Goal: Navigation & Orientation: Understand site structure

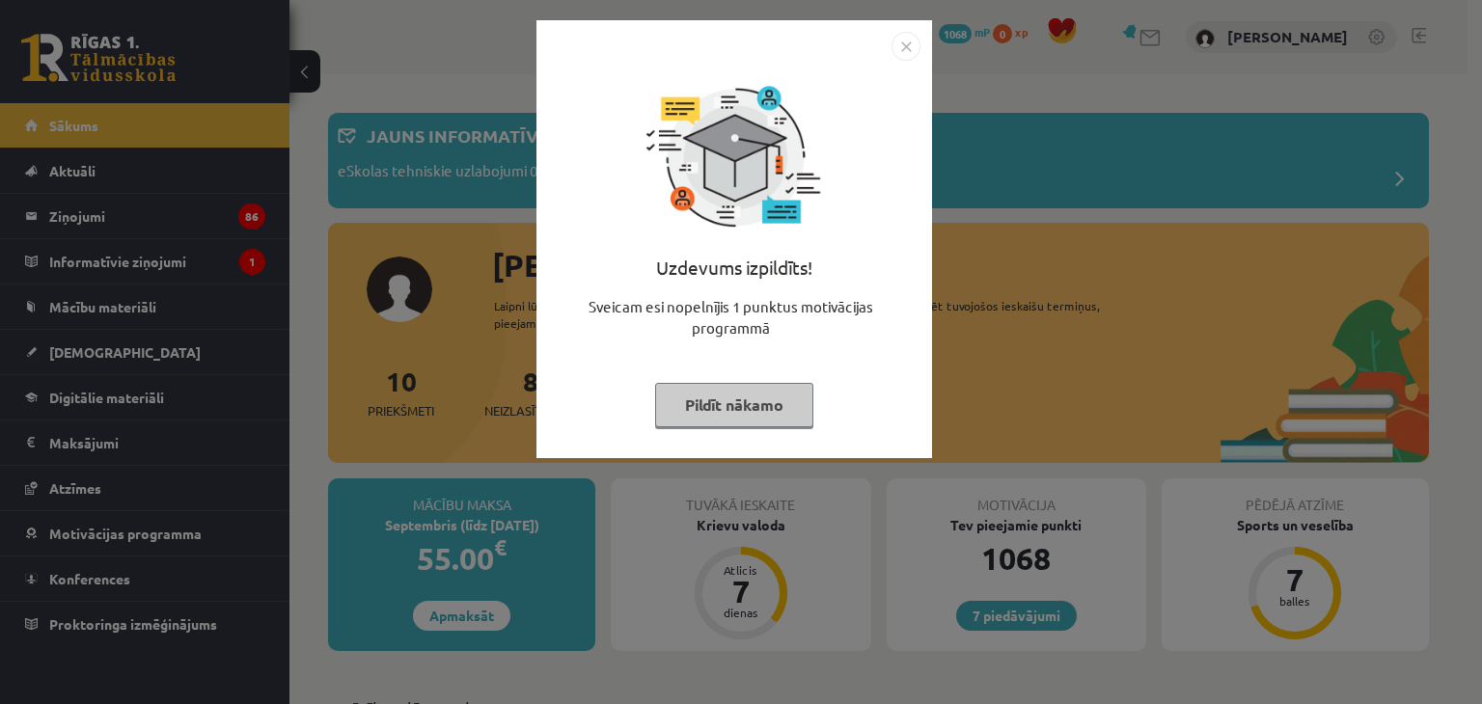
click at [687, 412] on button "Pildīt nākamo" at bounding box center [734, 405] width 158 height 44
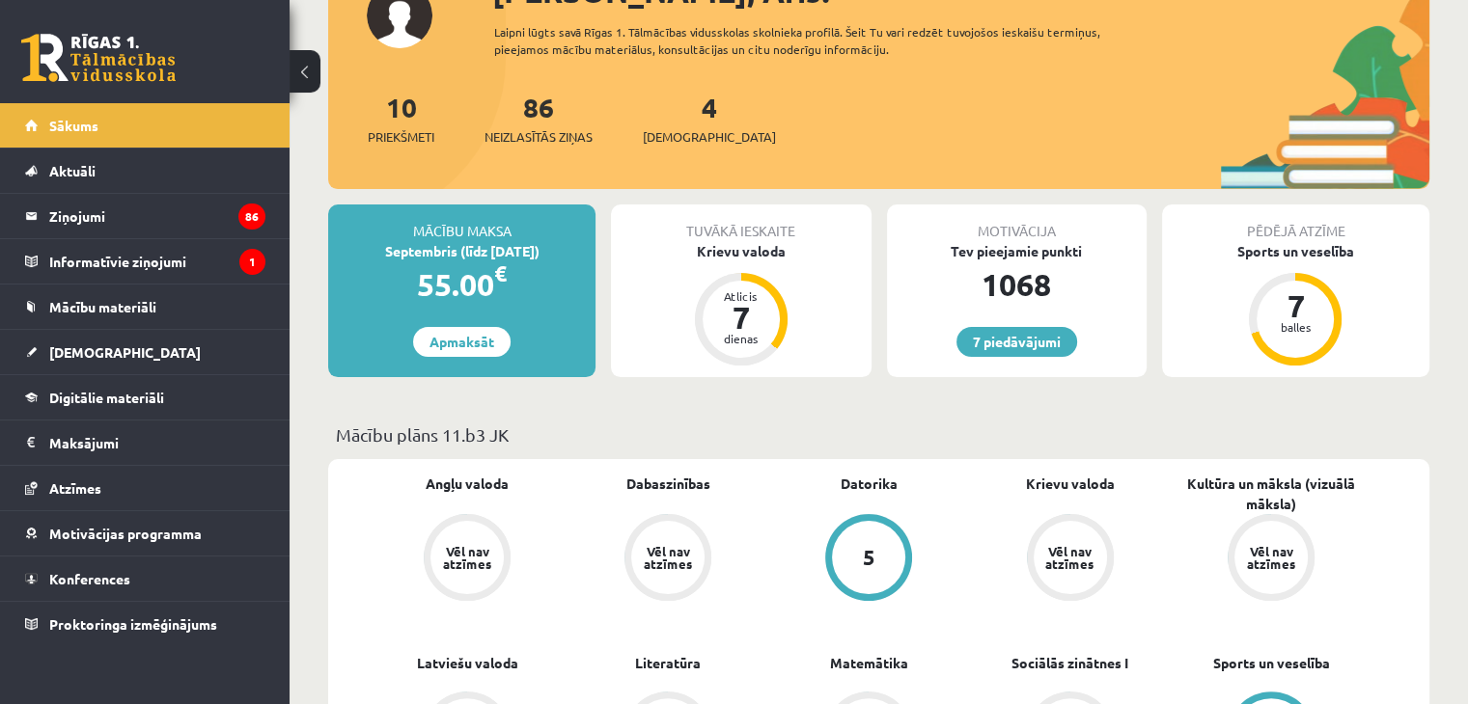
scroll to position [193, 0]
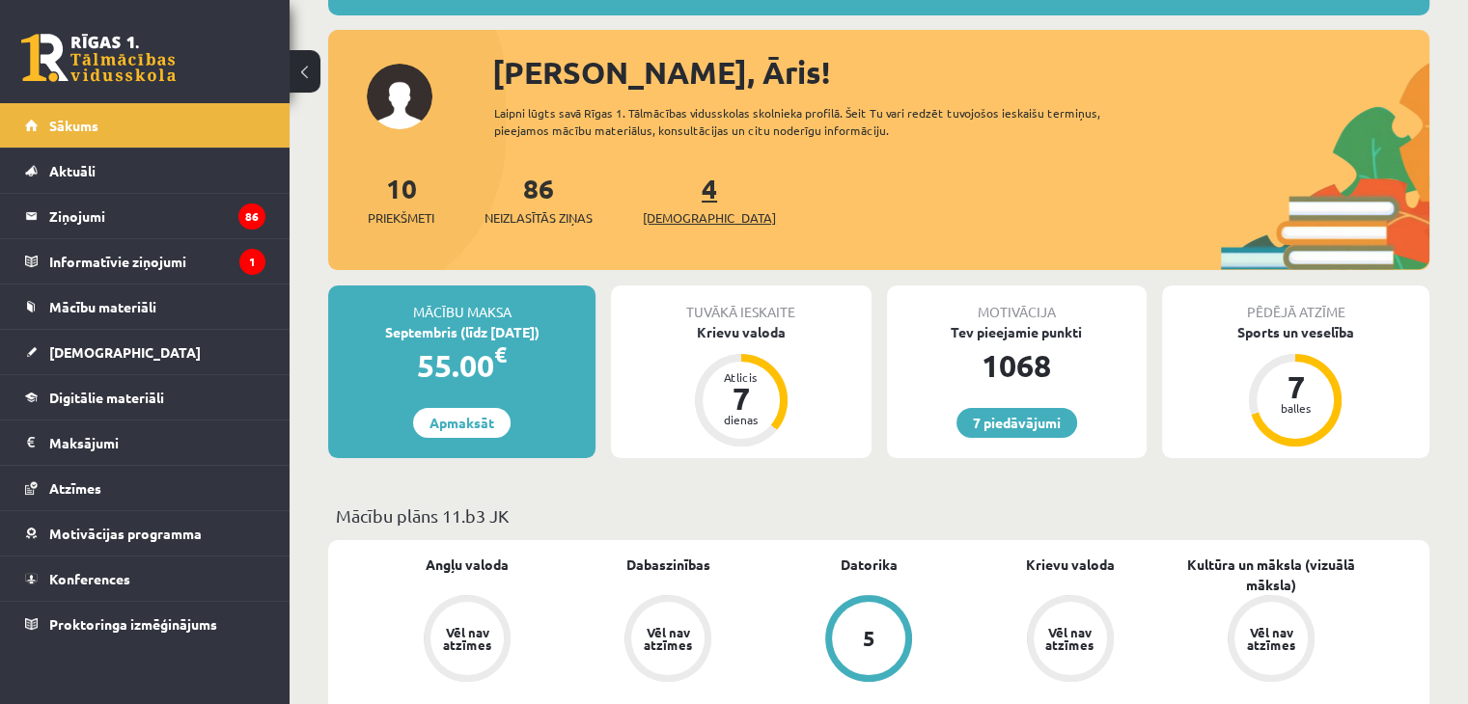
click at [685, 208] on span "[DEMOGRAPHIC_DATA]" at bounding box center [709, 217] width 133 height 19
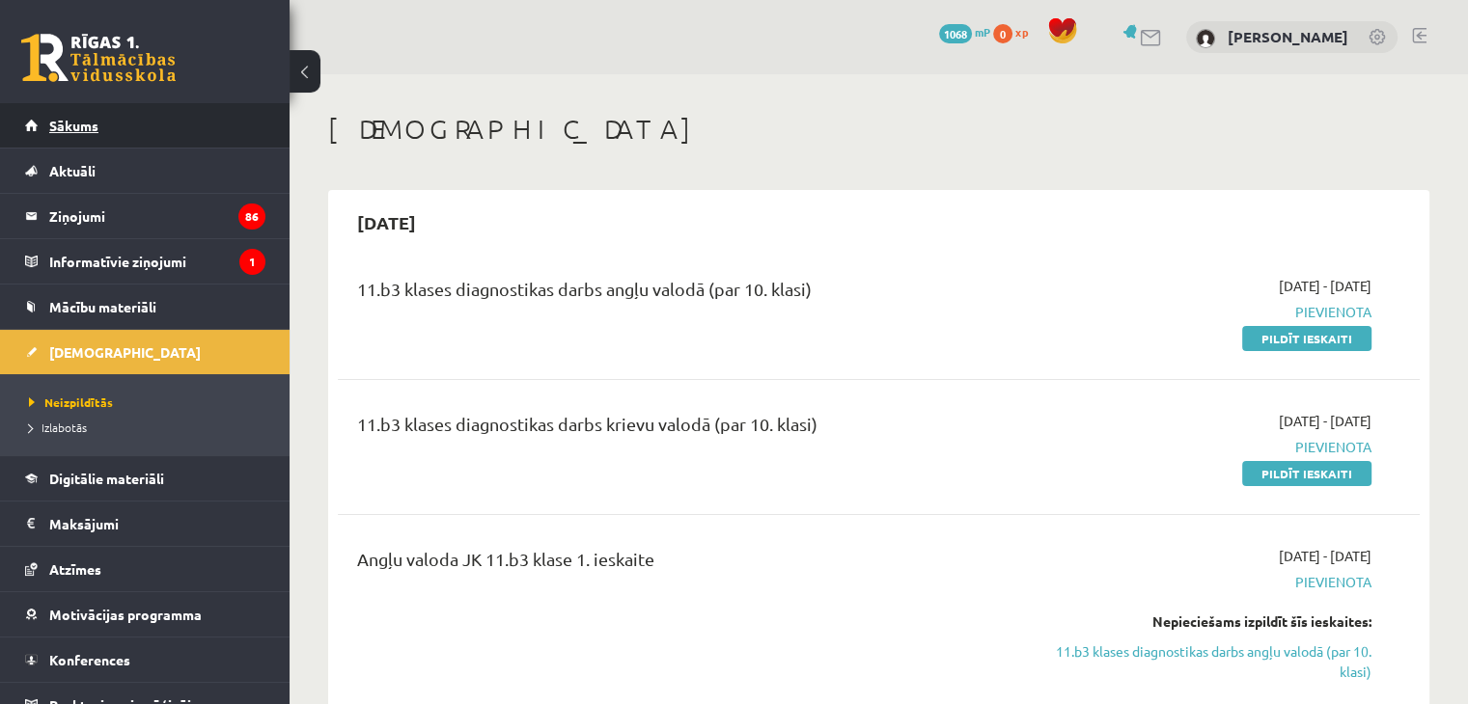
click at [189, 135] on link "Sākums" at bounding box center [145, 125] width 240 height 44
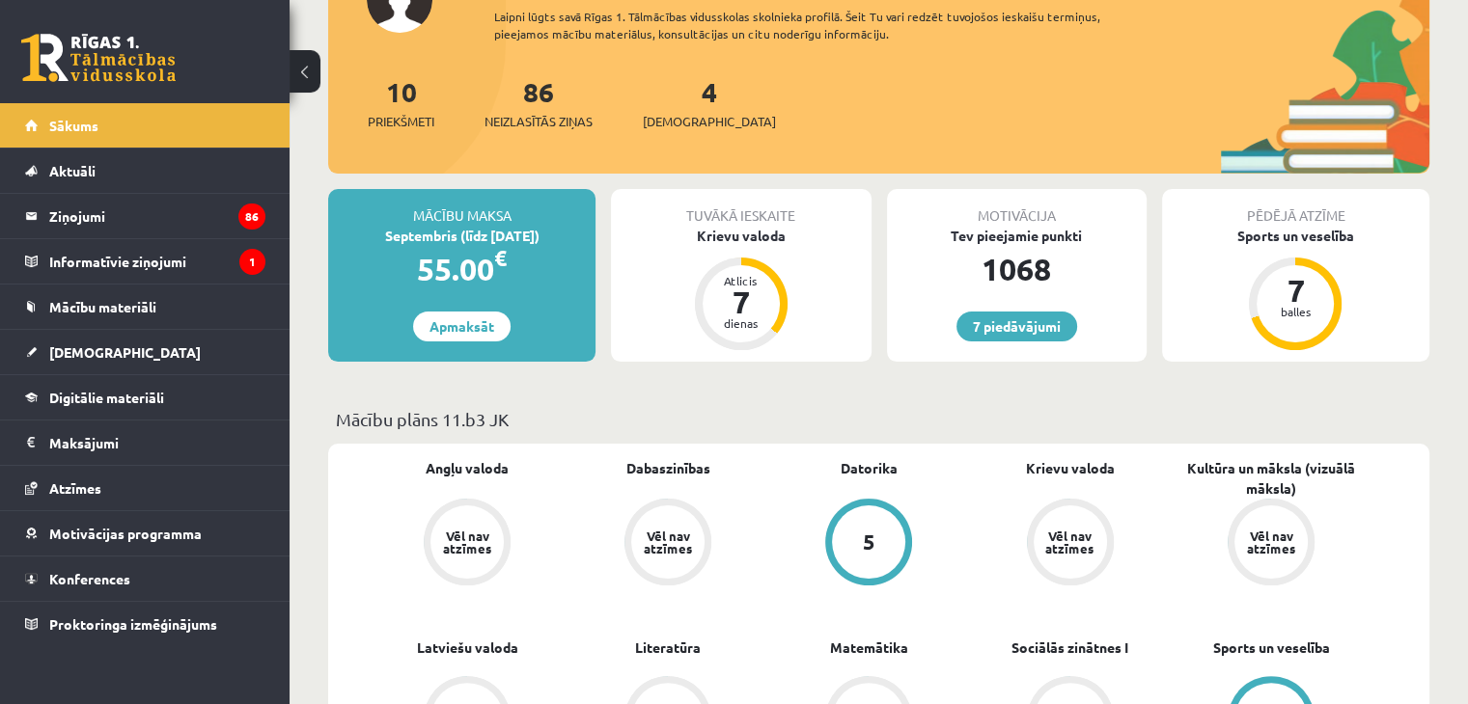
scroll to position [193, 0]
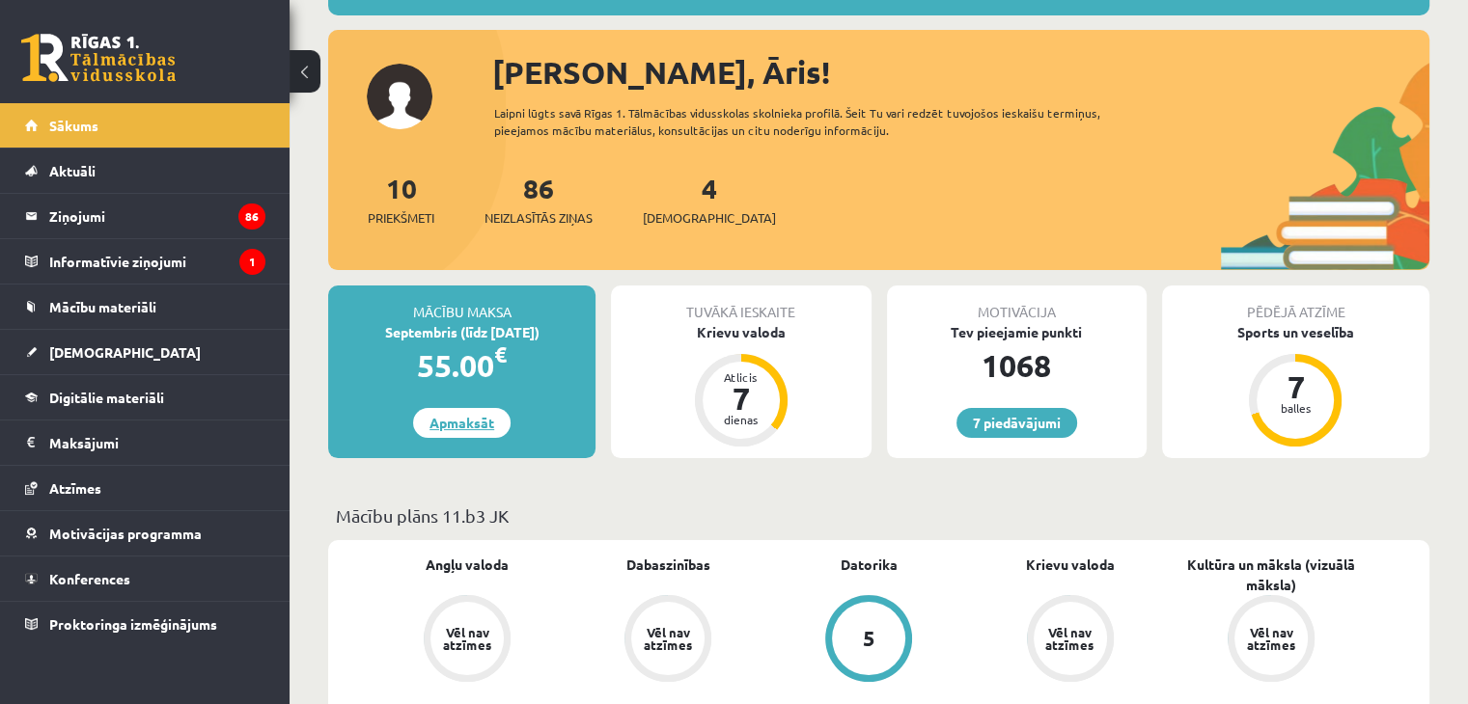
click at [471, 424] on link "Apmaksāt" at bounding box center [461, 423] width 97 height 30
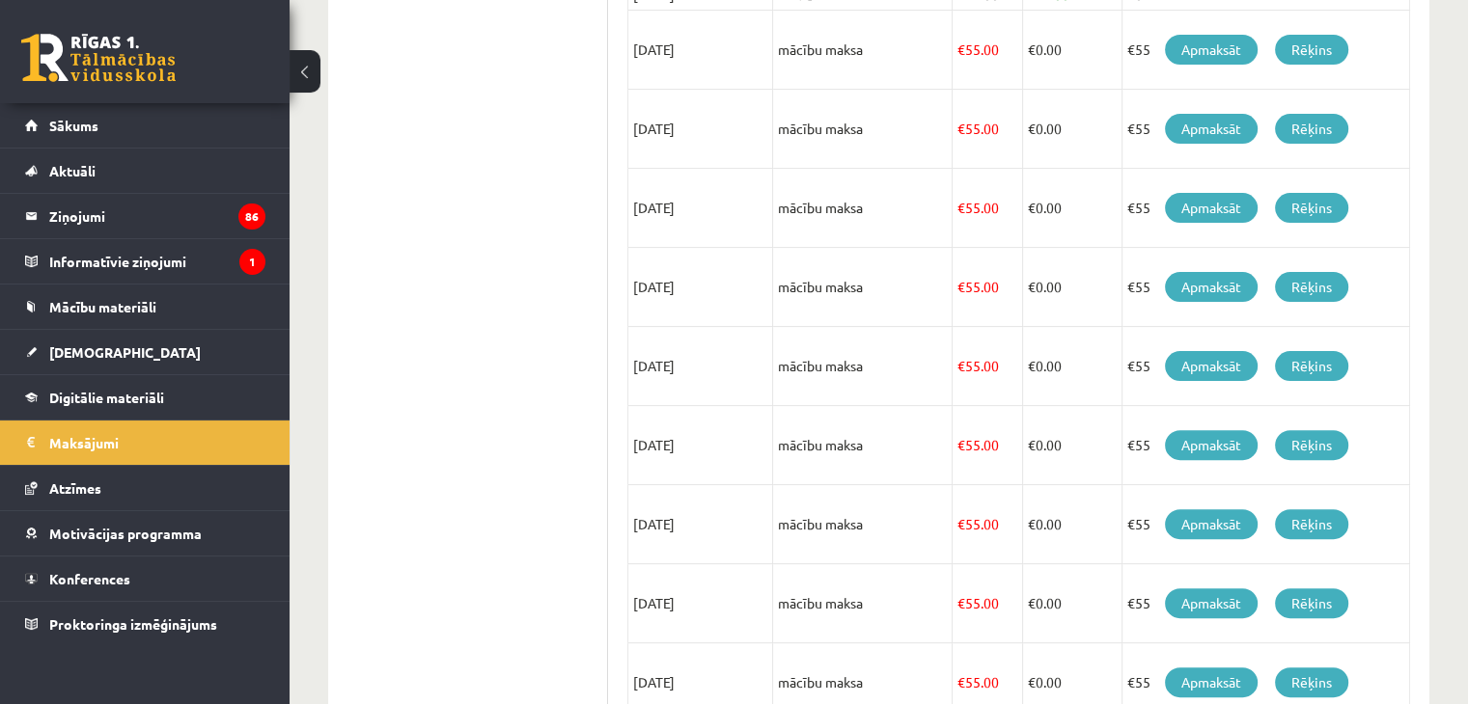
scroll to position [371, 0]
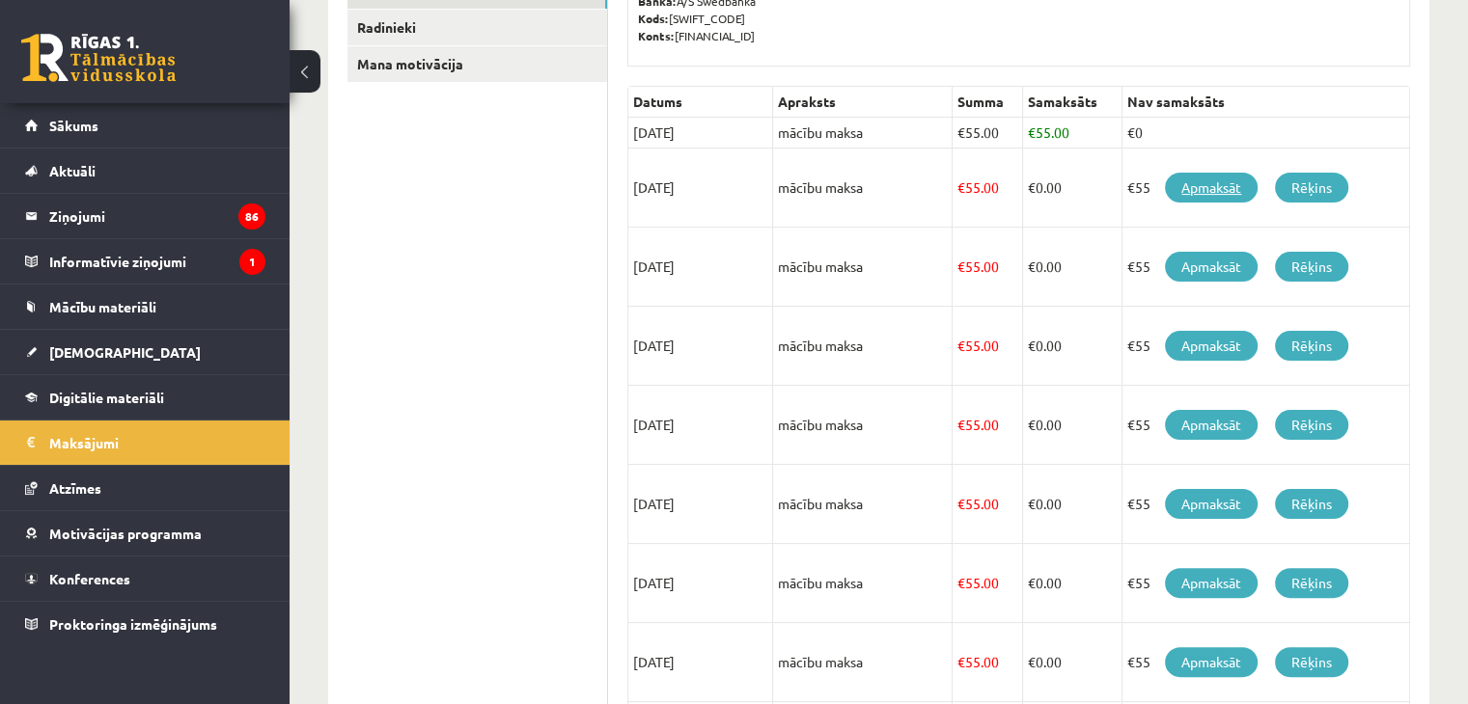
click at [1178, 185] on link "Apmaksāt" at bounding box center [1211, 188] width 93 height 30
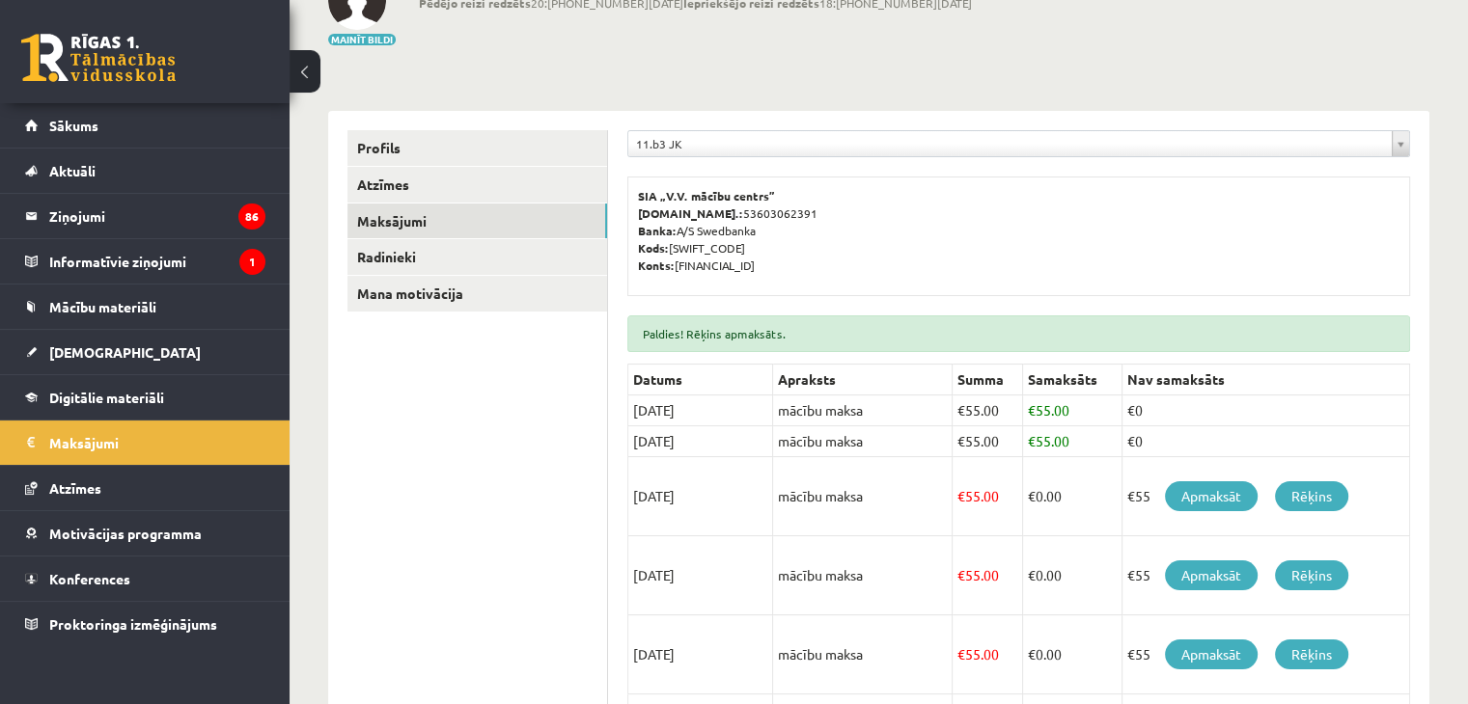
scroll to position [289, 0]
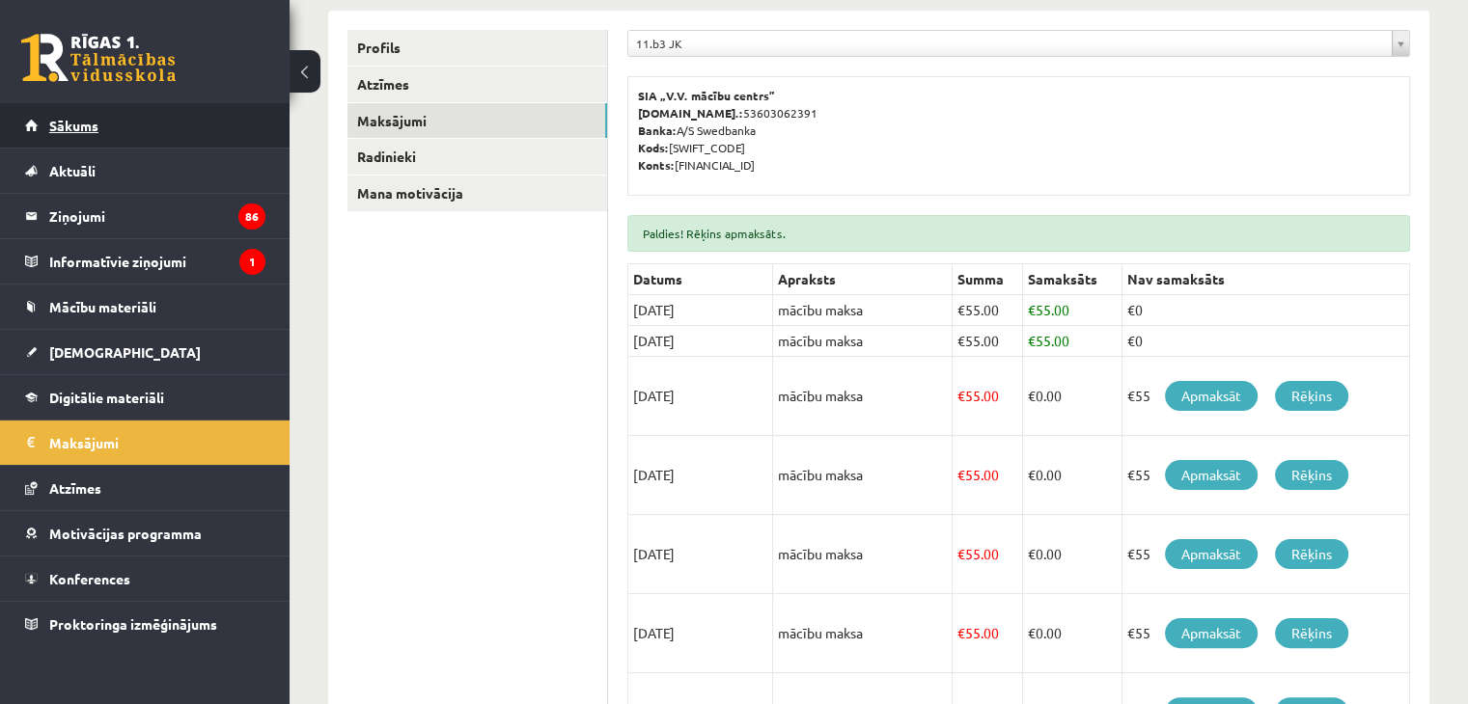
click at [206, 128] on link "Sākums" at bounding box center [145, 125] width 240 height 44
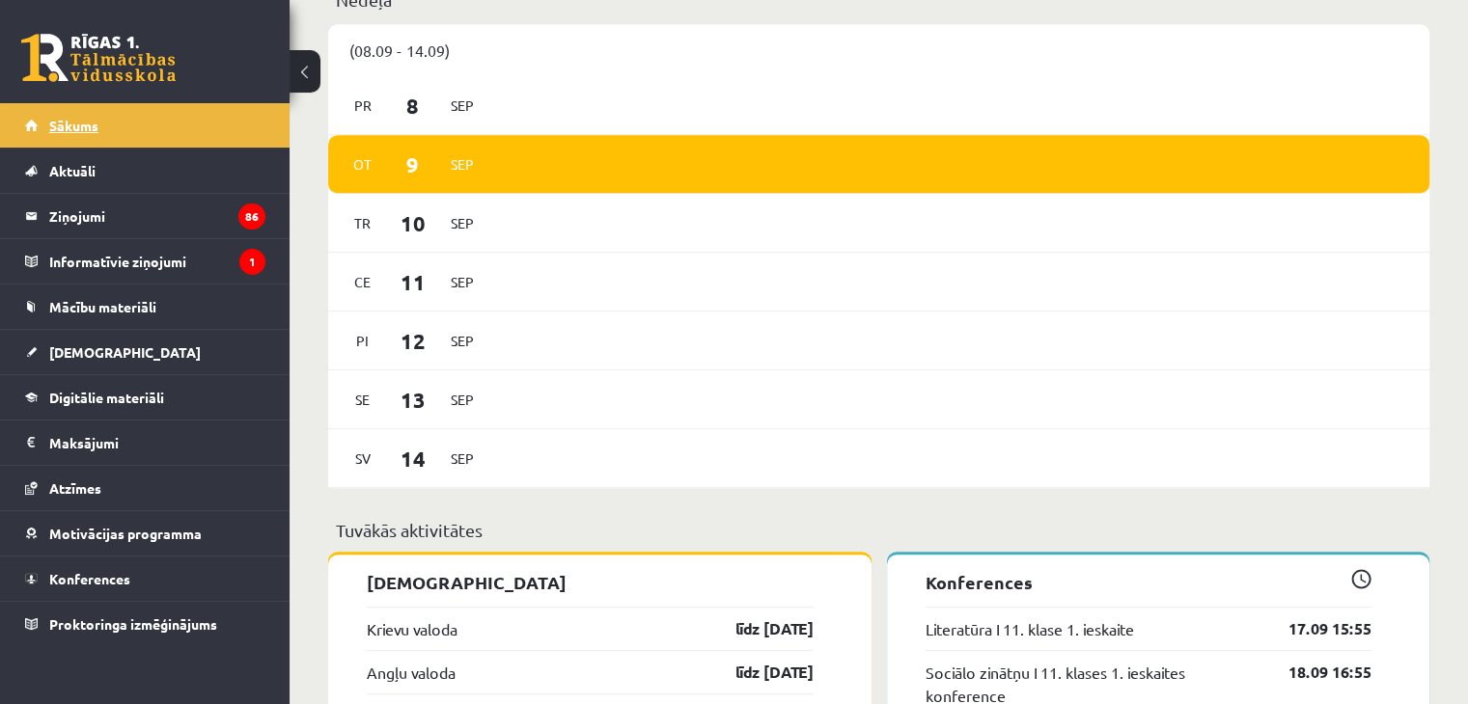
scroll to position [772, 0]
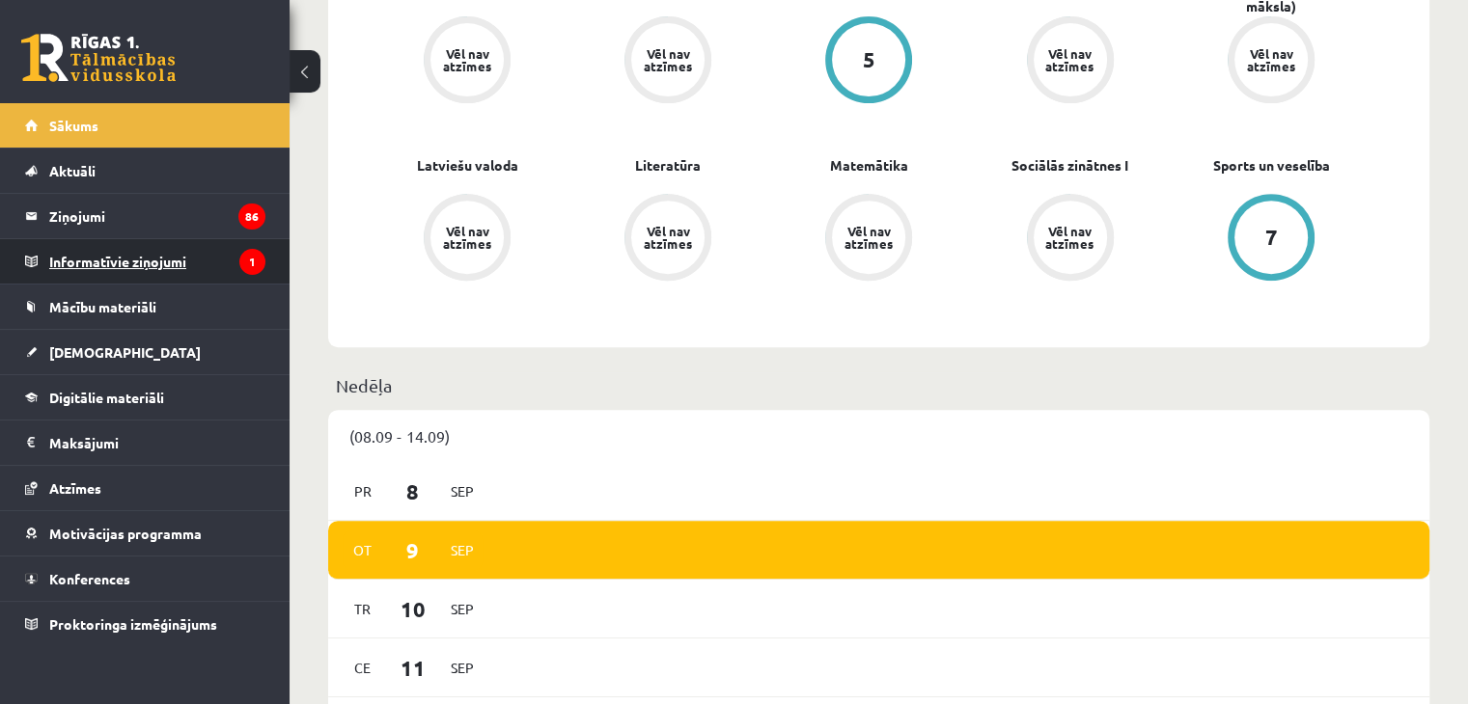
click at [213, 261] on legend "Informatīvie ziņojumi 1" at bounding box center [157, 261] width 216 height 44
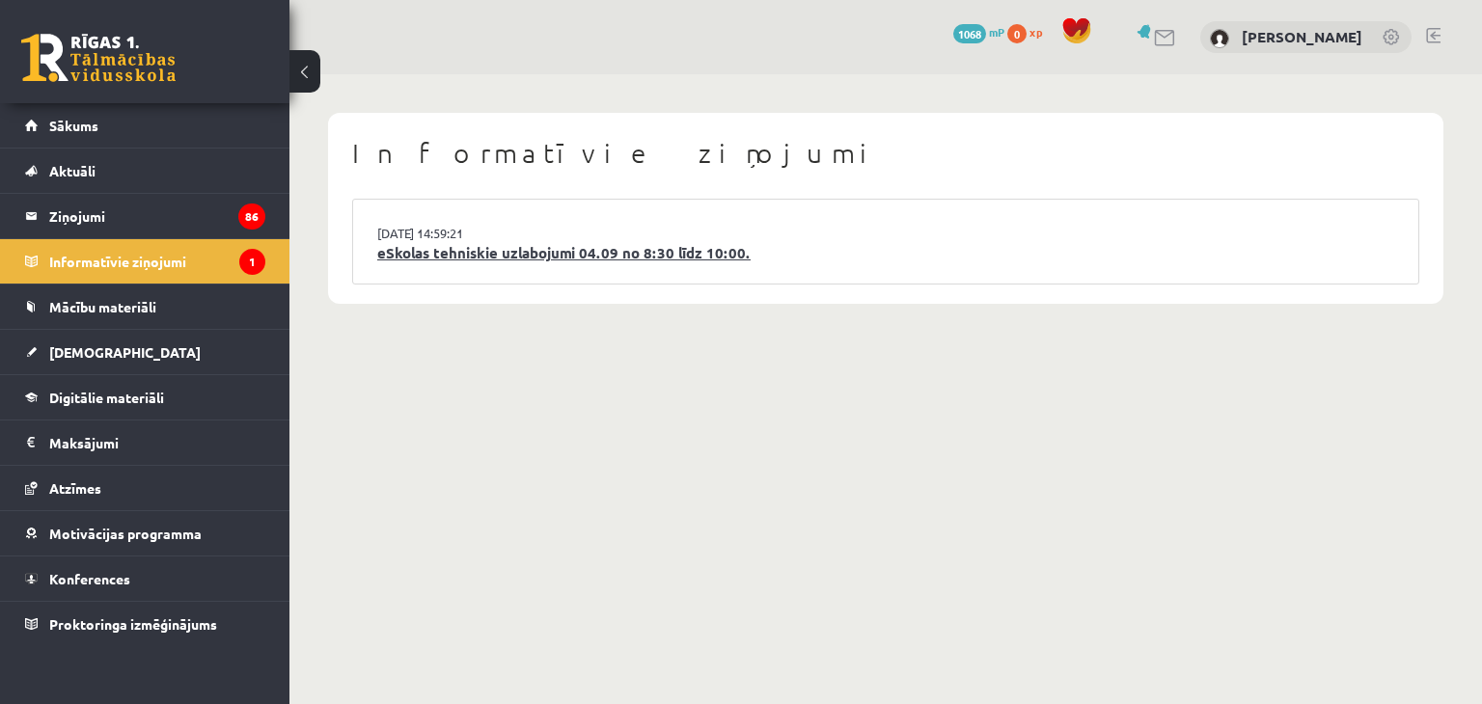
click at [574, 260] on link "eSkolas tehniskie uzlabojumi 04.09 no 8:30 līdz 10:00." at bounding box center [885, 253] width 1017 height 22
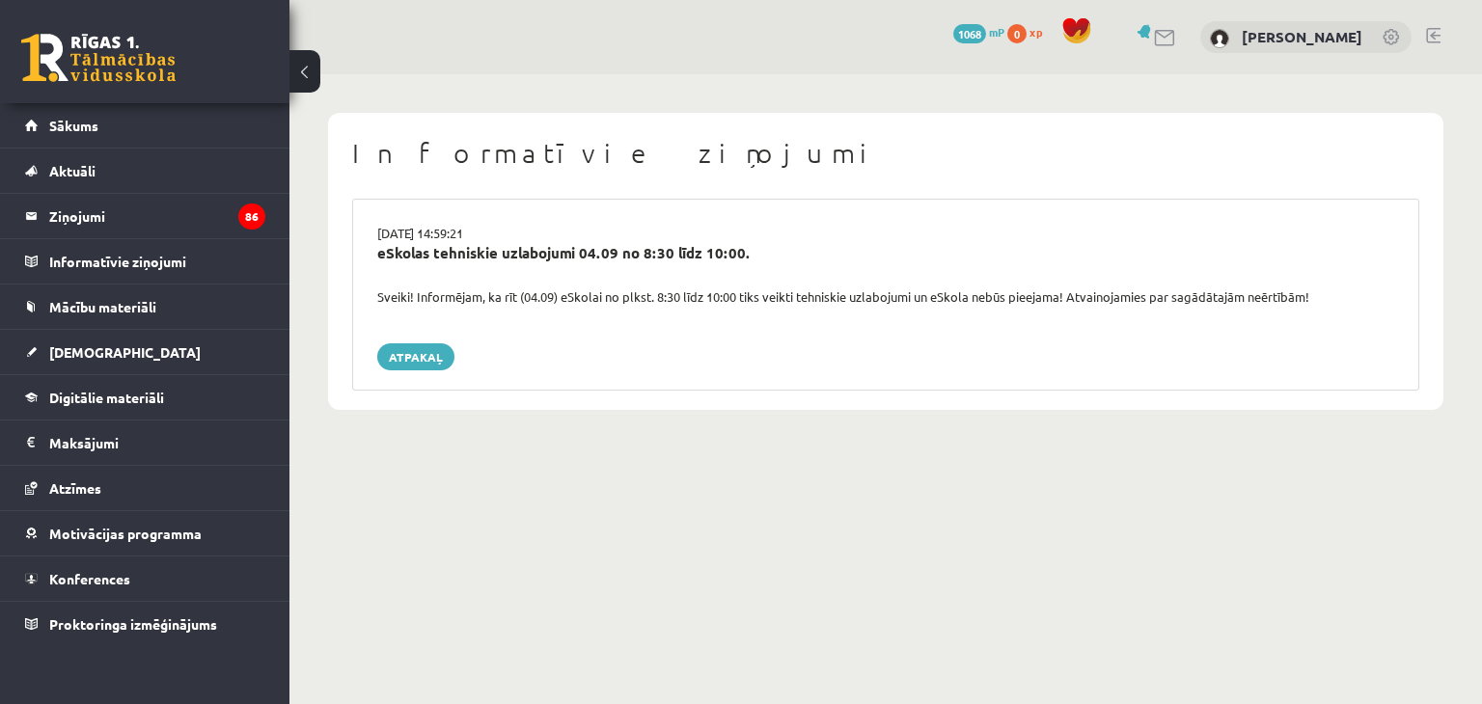
click at [430, 341] on div "03.09.2025 14:59:21 eSkolas tehniskie uzlabojumi 04.09 no 8:30 līdz 10:00. Svei…" at bounding box center [885, 295] width 1067 height 192
click at [419, 352] on link "Atpakaļ" at bounding box center [415, 356] width 77 height 27
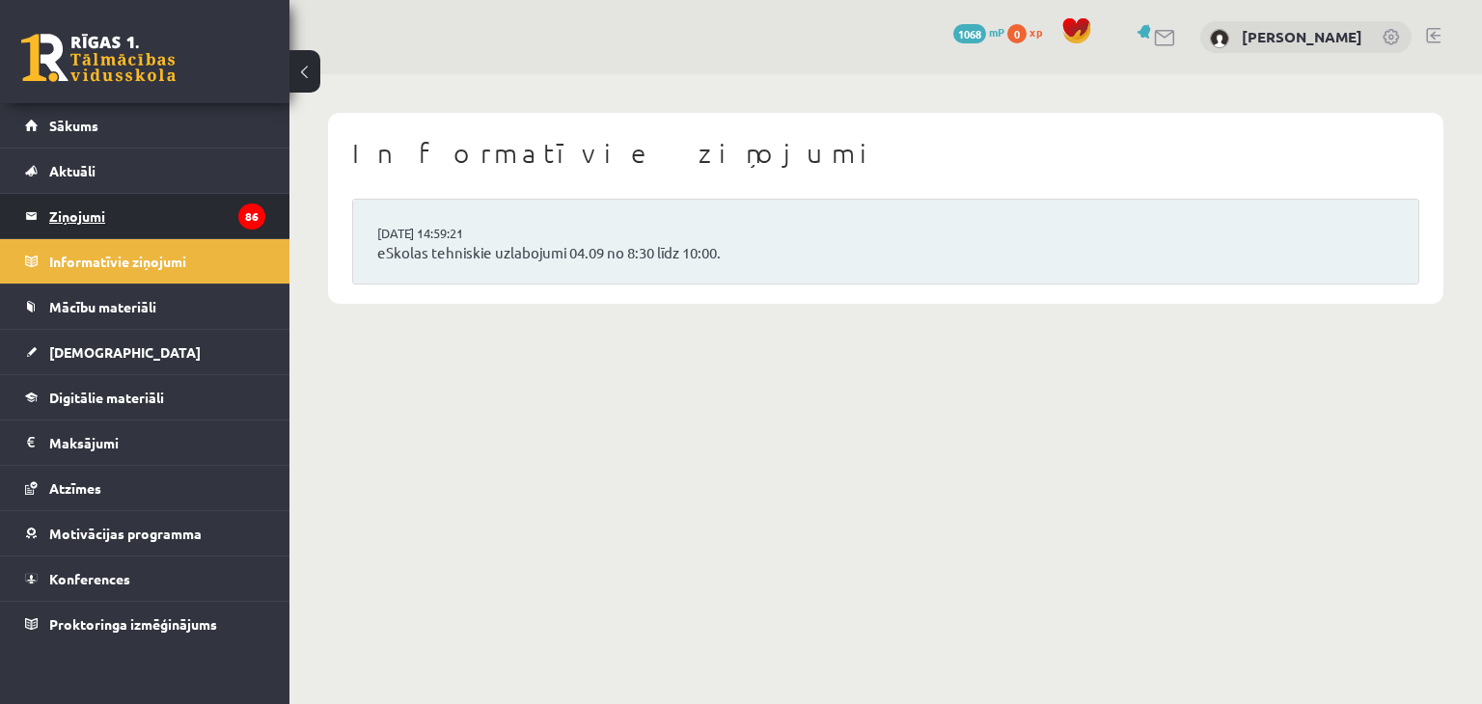
click at [131, 219] on legend "Ziņojumi 86" at bounding box center [157, 216] width 216 height 44
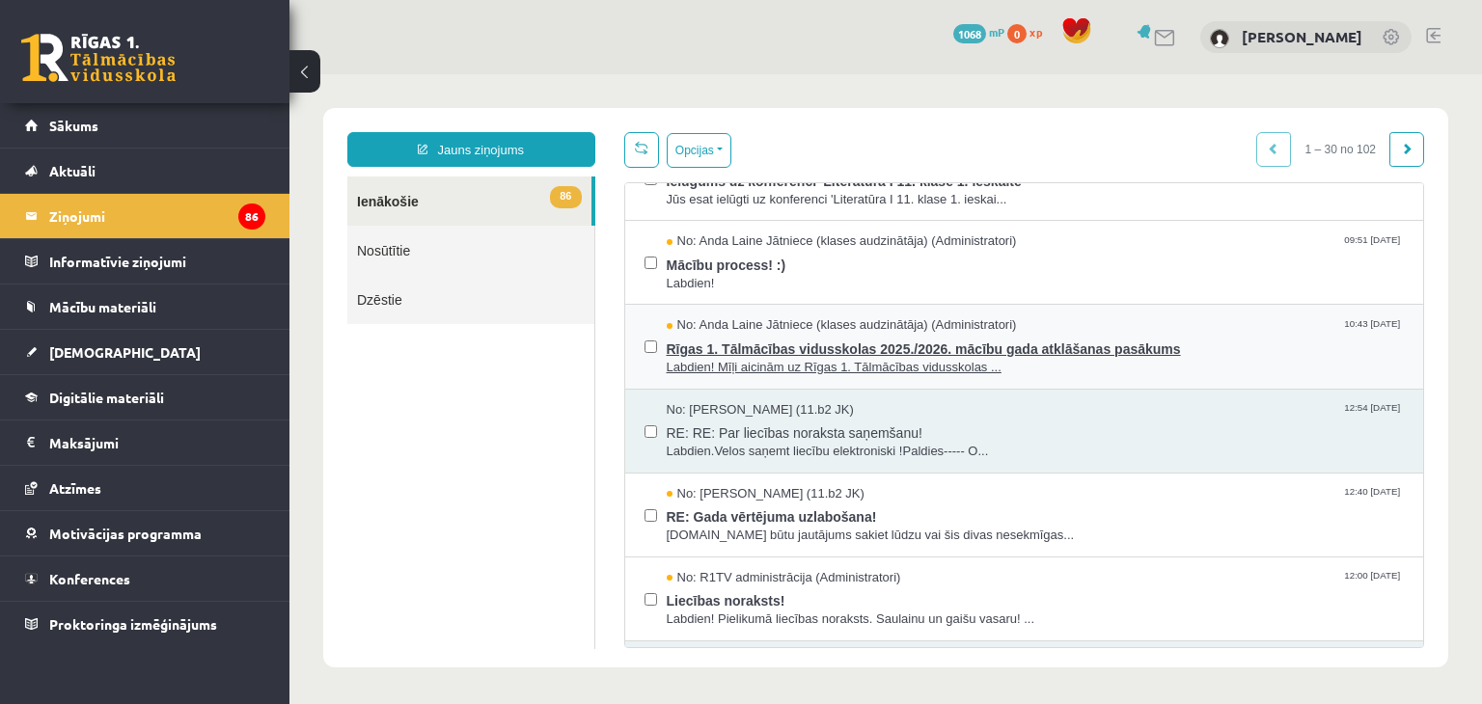
scroll to position [96, 0]
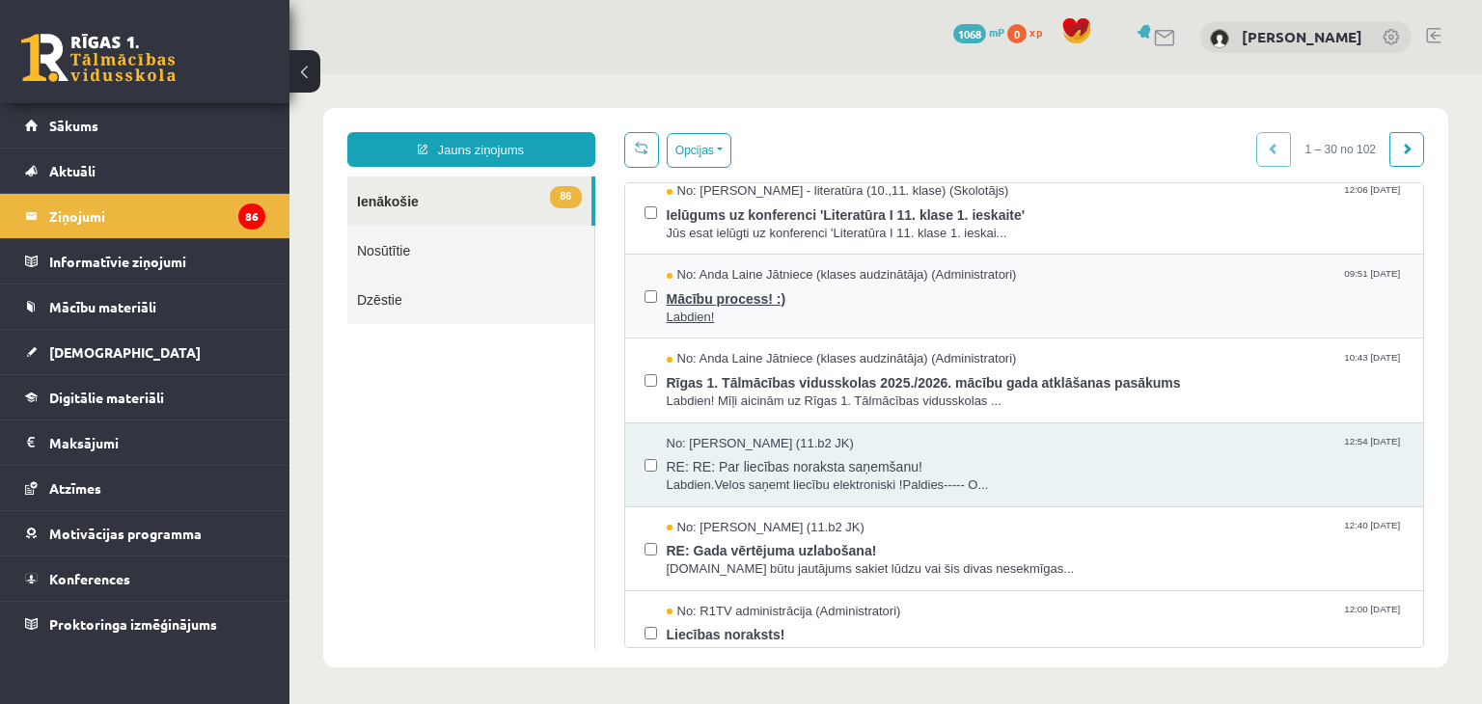
click at [747, 297] on span "Mācību process! :)" at bounding box center [1036, 297] width 738 height 24
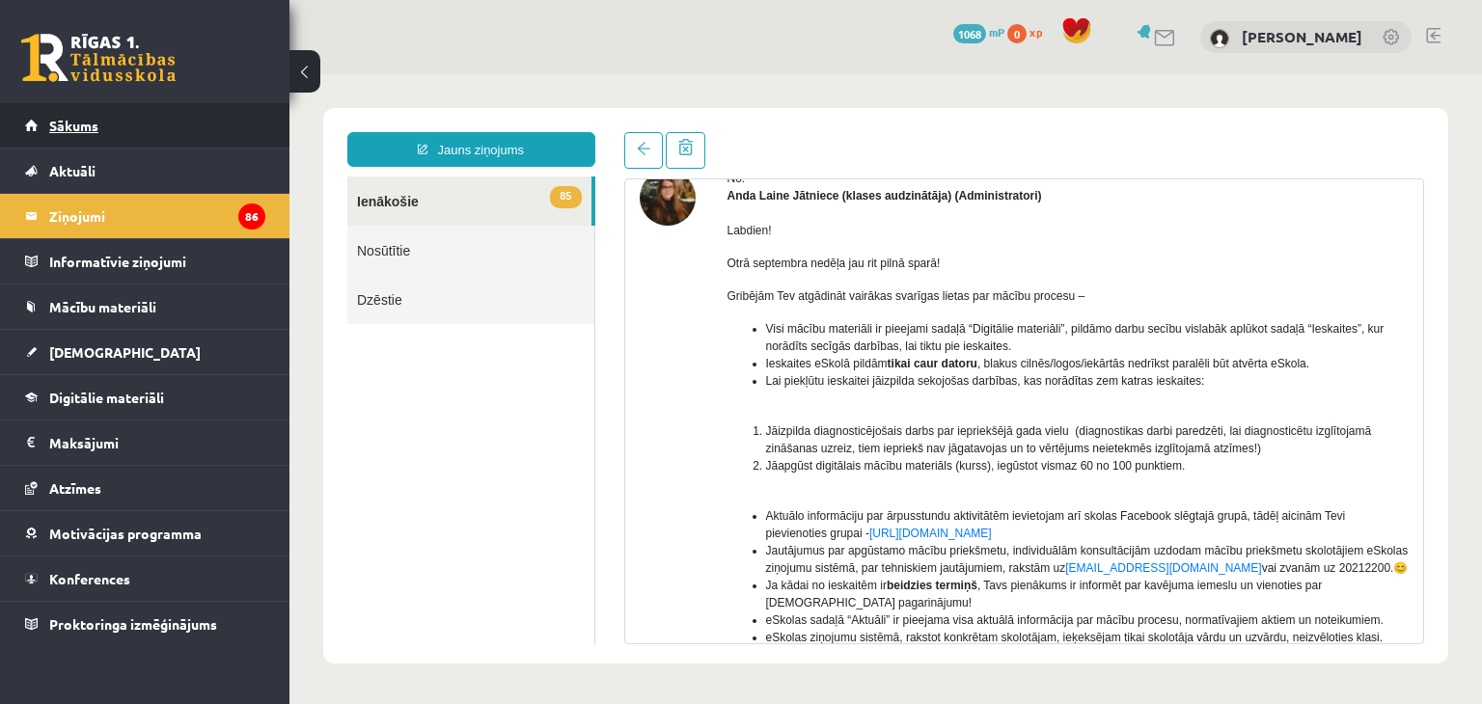
click at [96, 121] on span "Sākums" at bounding box center [73, 125] width 49 height 17
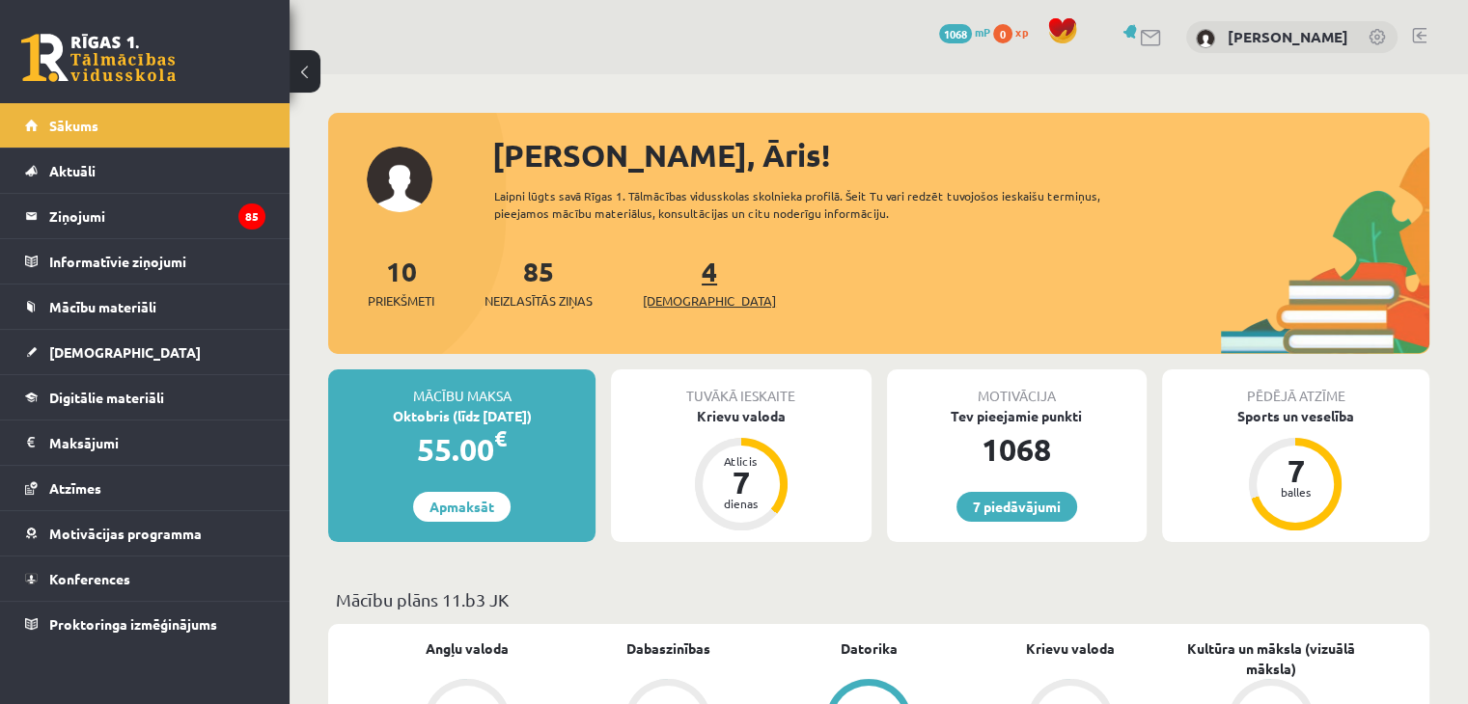
click at [676, 280] on link "4 Ieskaites" at bounding box center [709, 282] width 133 height 57
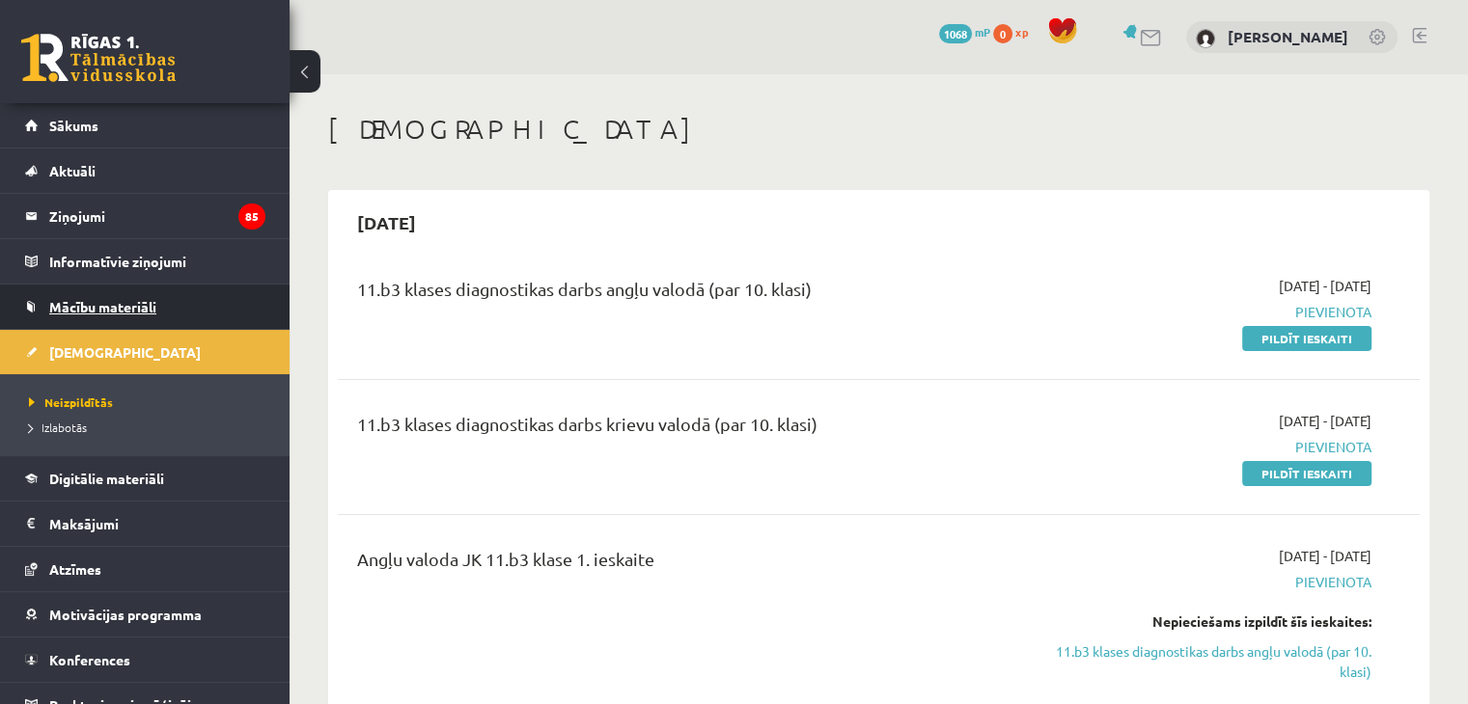
click at [111, 306] on span "Mācību materiāli" at bounding box center [102, 306] width 107 height 17
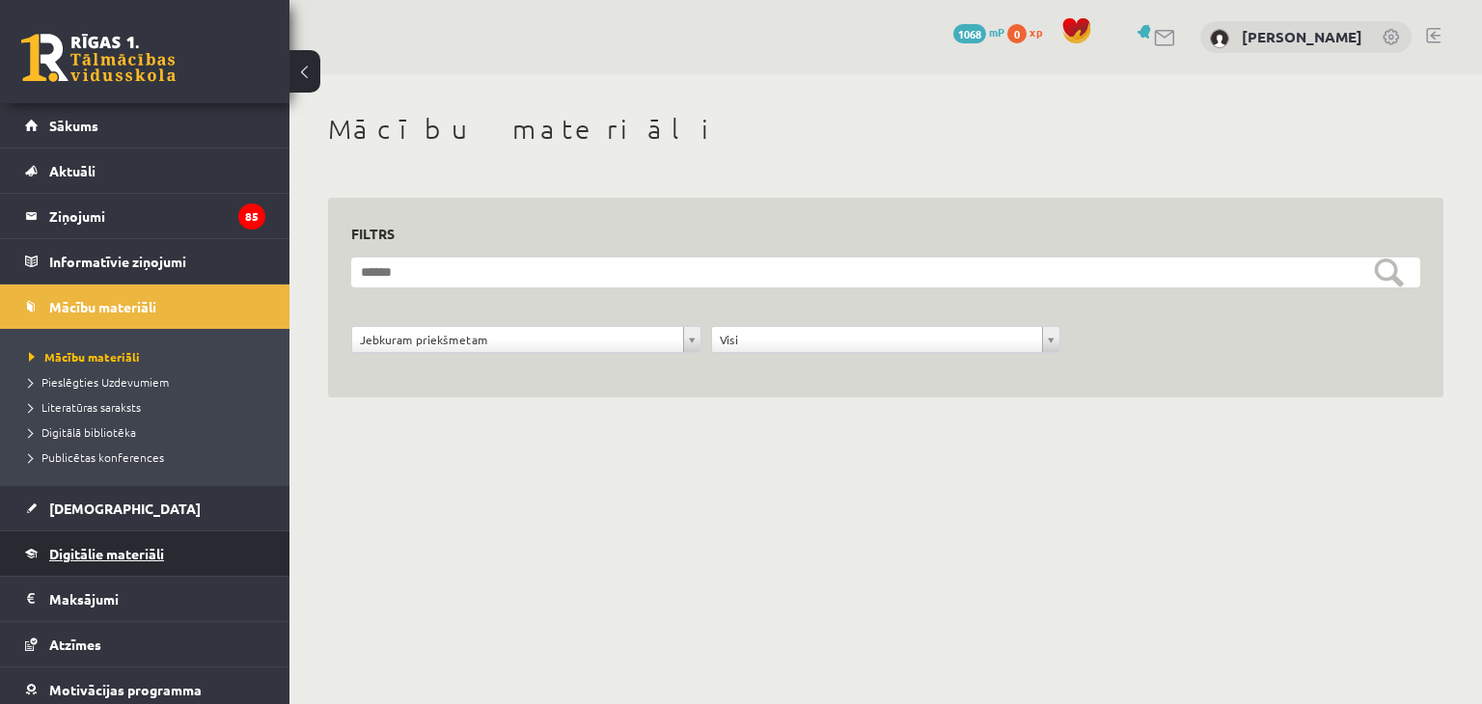
click at [170, 566] on link "Digitālie materiāli" at bounding box center [145, 554] width 240 height 44
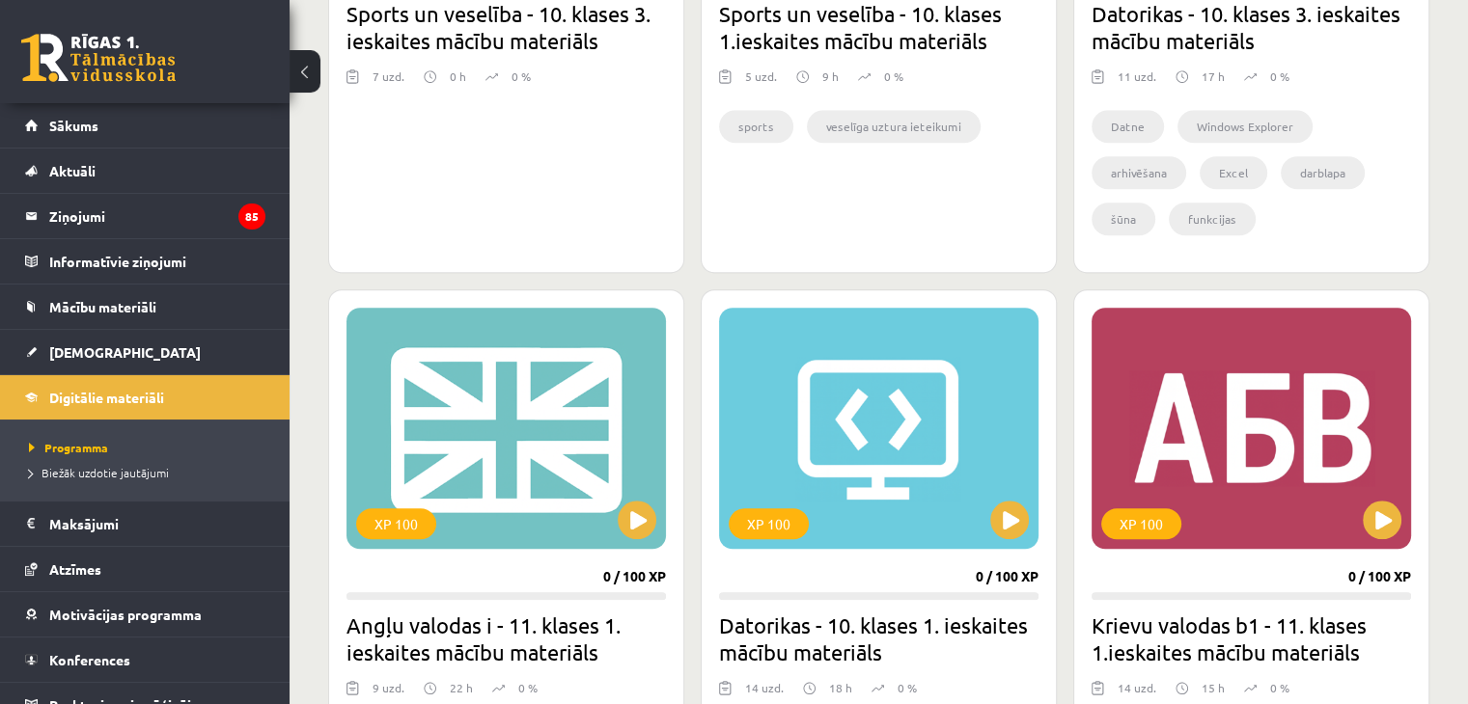
scroll to position [1640, 0]
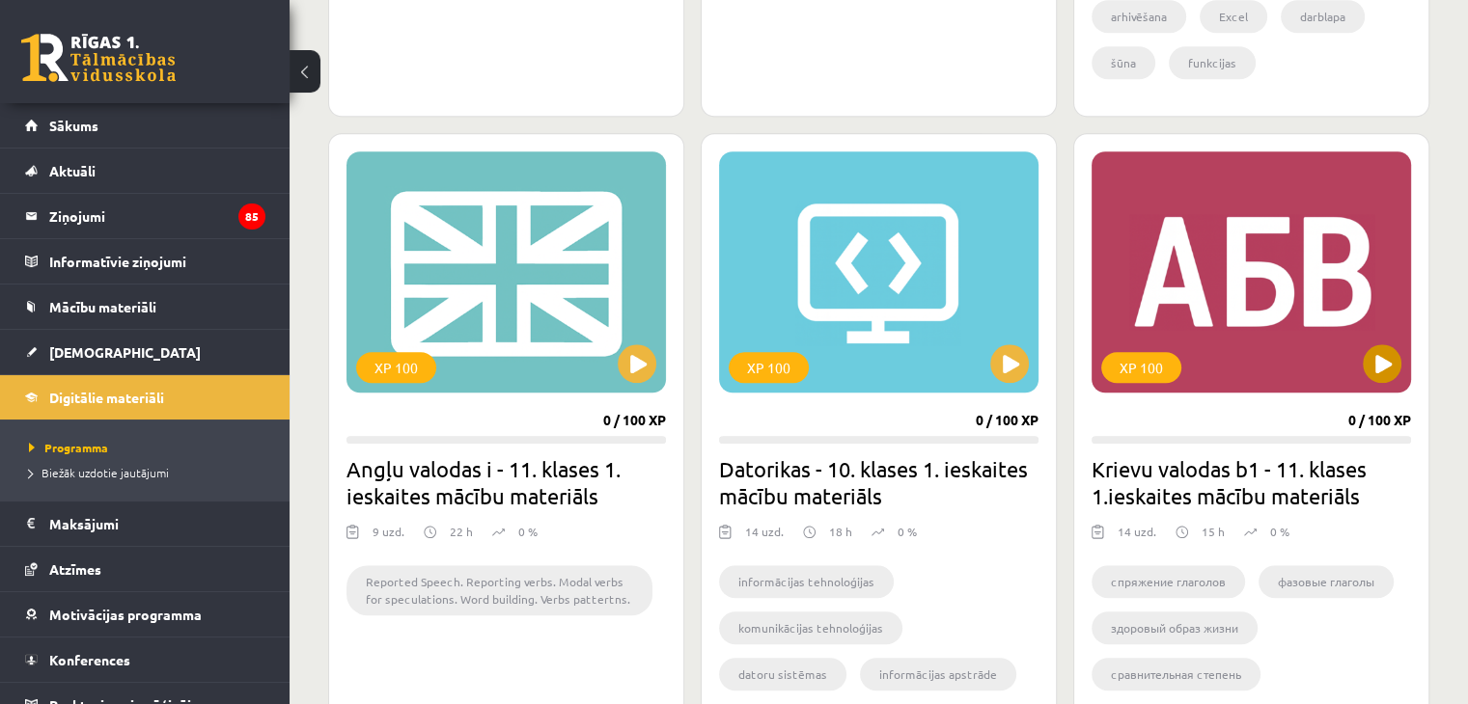
click at [1229, 295] on div "XP 100" at bounding box center [1250, 271] width 319 height 241
click at [1254, 364] on div "XP 100" at bounding box center [1250, 271] width 319 height 241
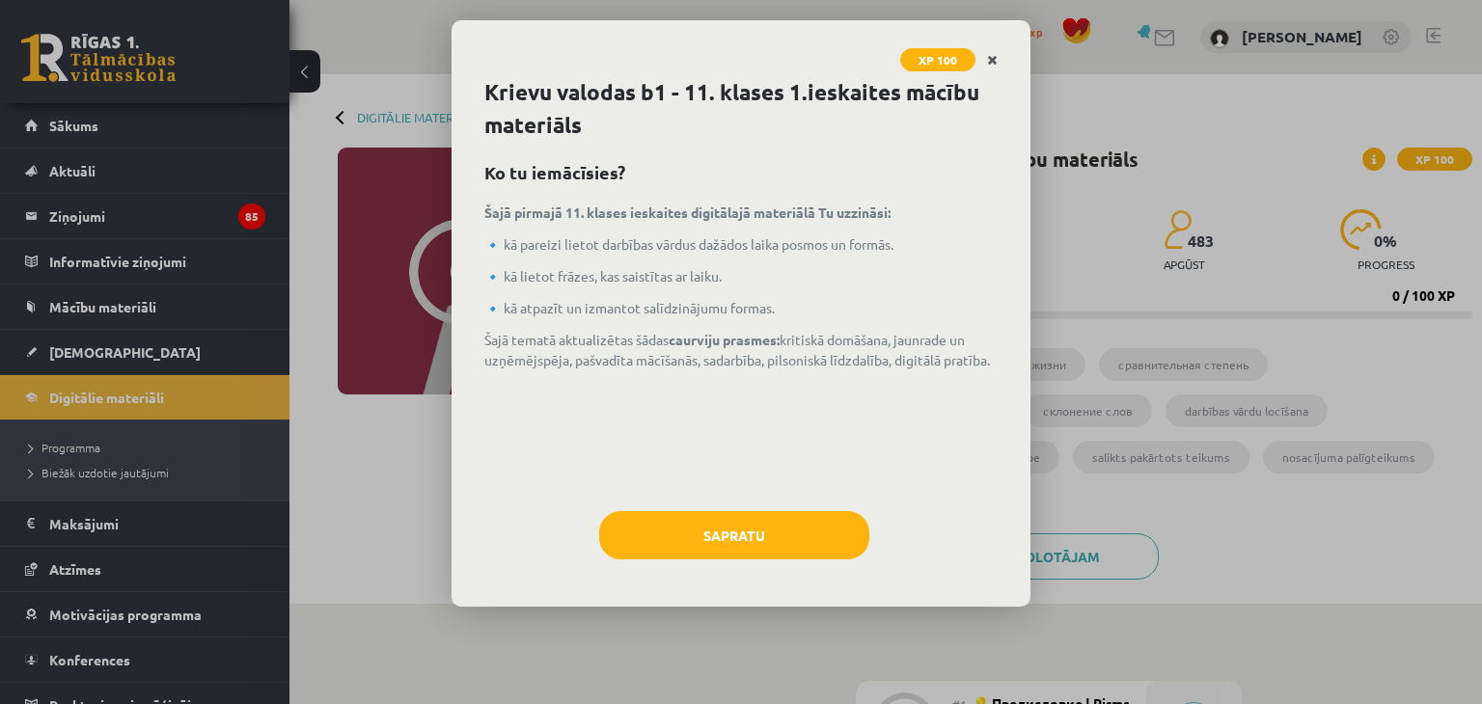
click at [990, 60] on icon "Close" at bounding box center [992, 61] width 11 height 14
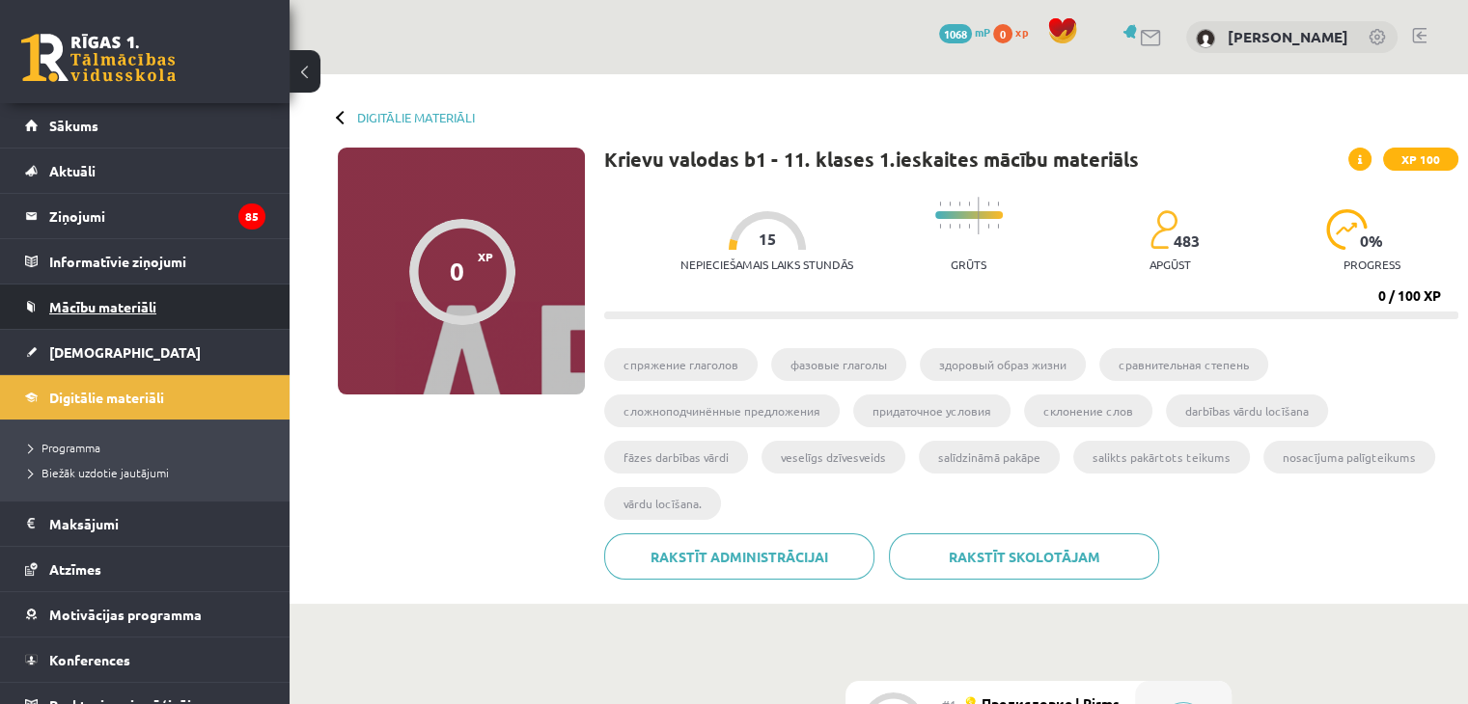
click at [158, 302] on link "Mācību materiāli" at bounding box center [145, 307] width 240 height 44
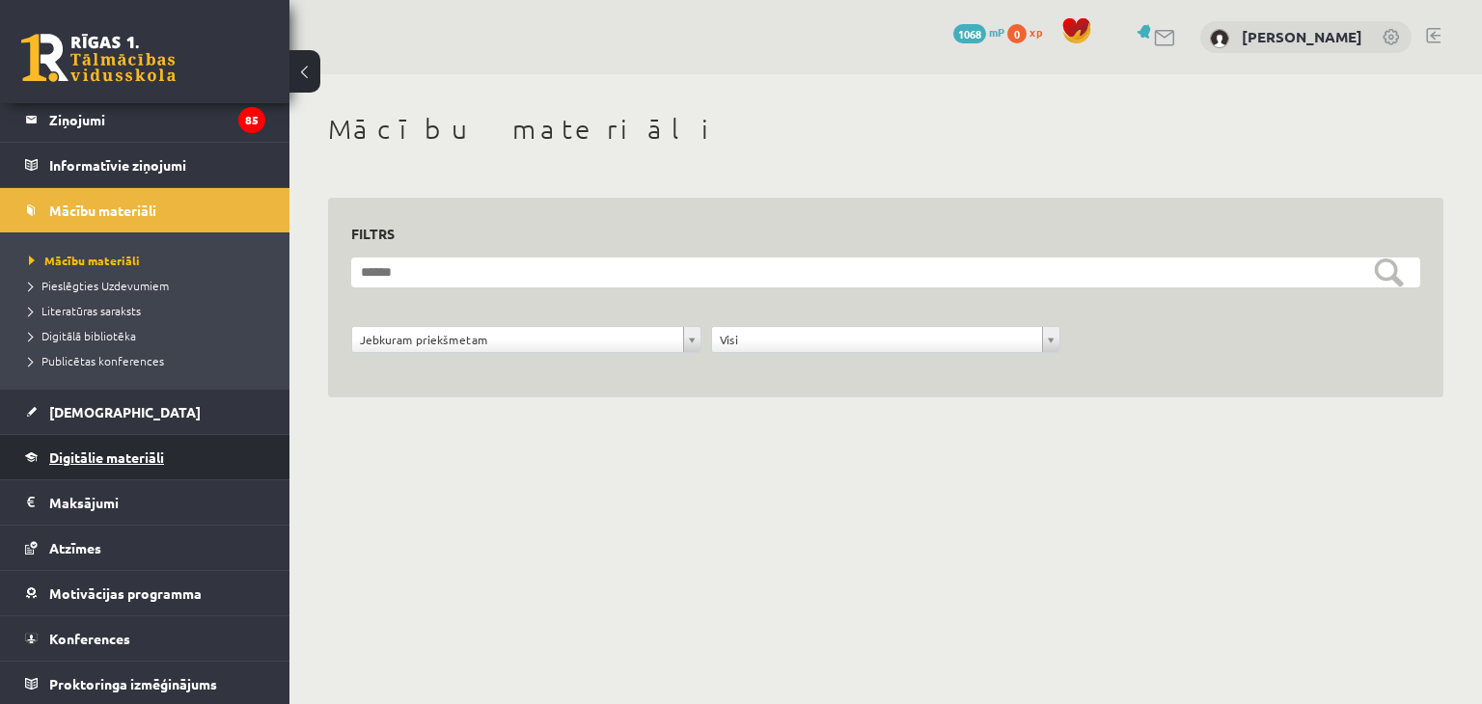
click at [112, 455] on span "Digitālie materiāli" at bounding box center [106, 457] width 115 height 17
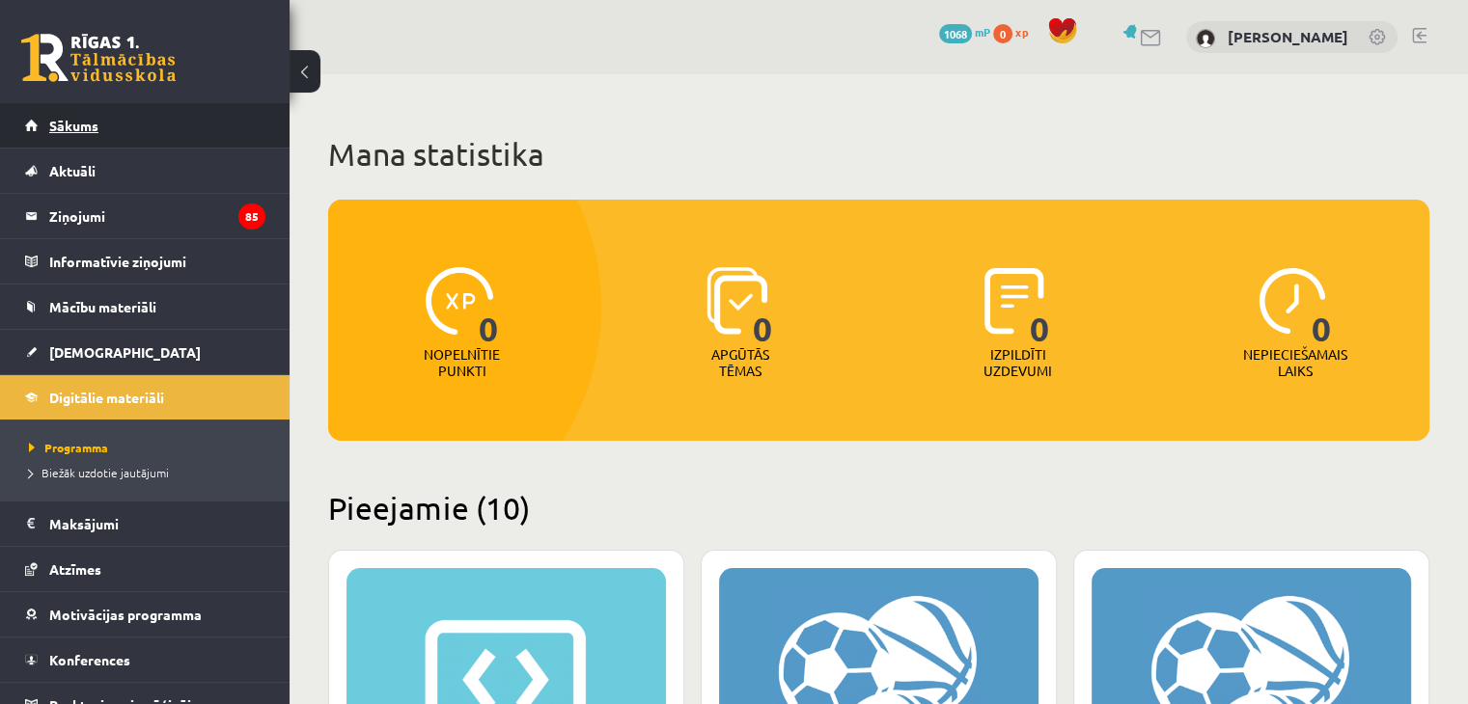
click at [152, 138] on link "Sākums" at bounding box center [145, 125] width 240 height 44
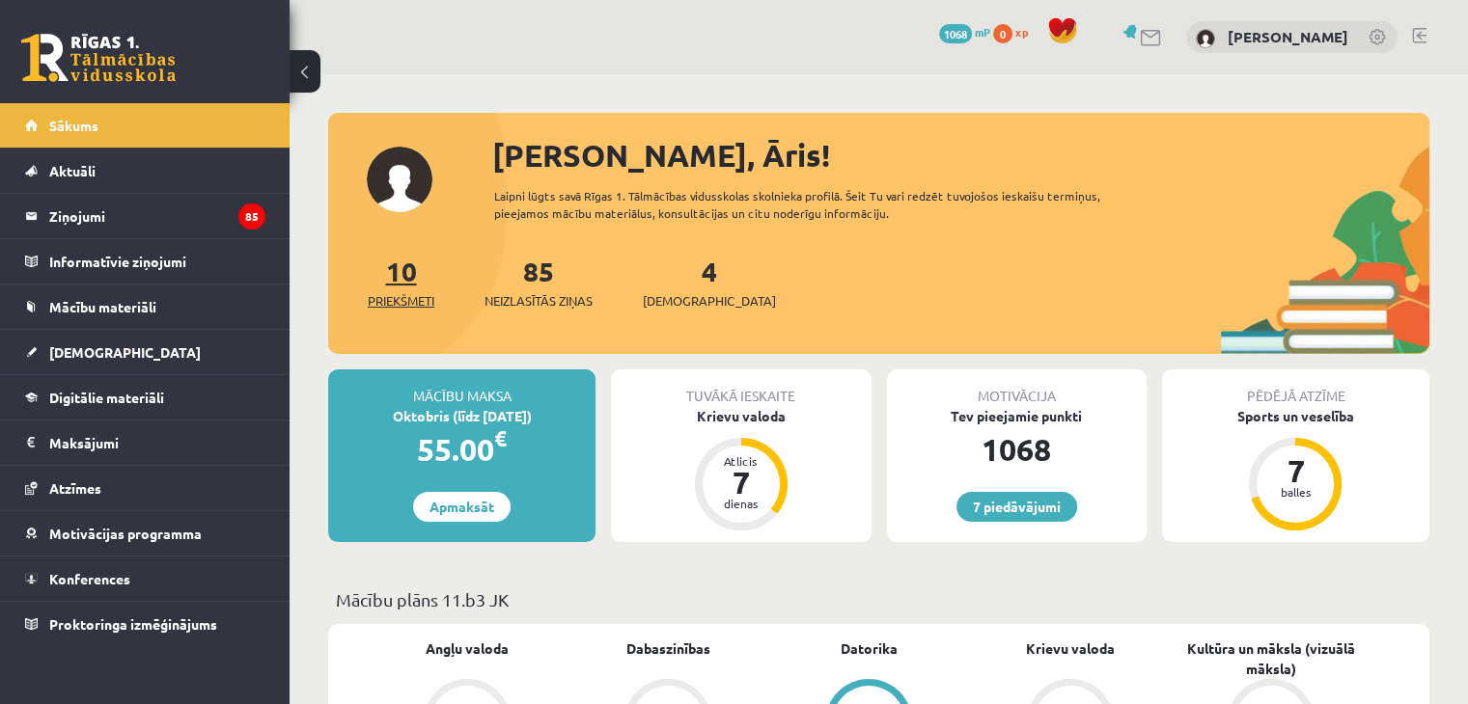
click at [404, 275] on link "10 Priekšmeti" at bounding box center [401, 282] width 67 height 57
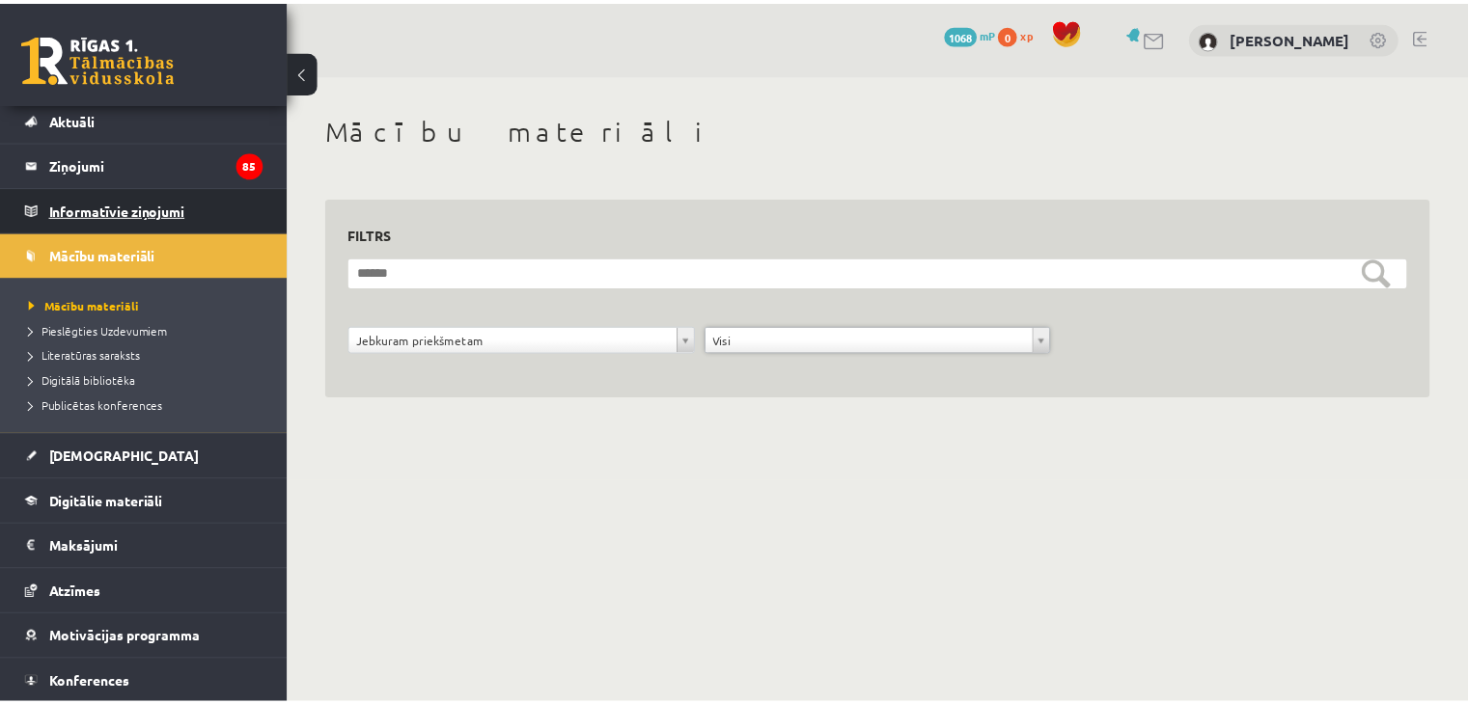
scroll to position [96, 0]
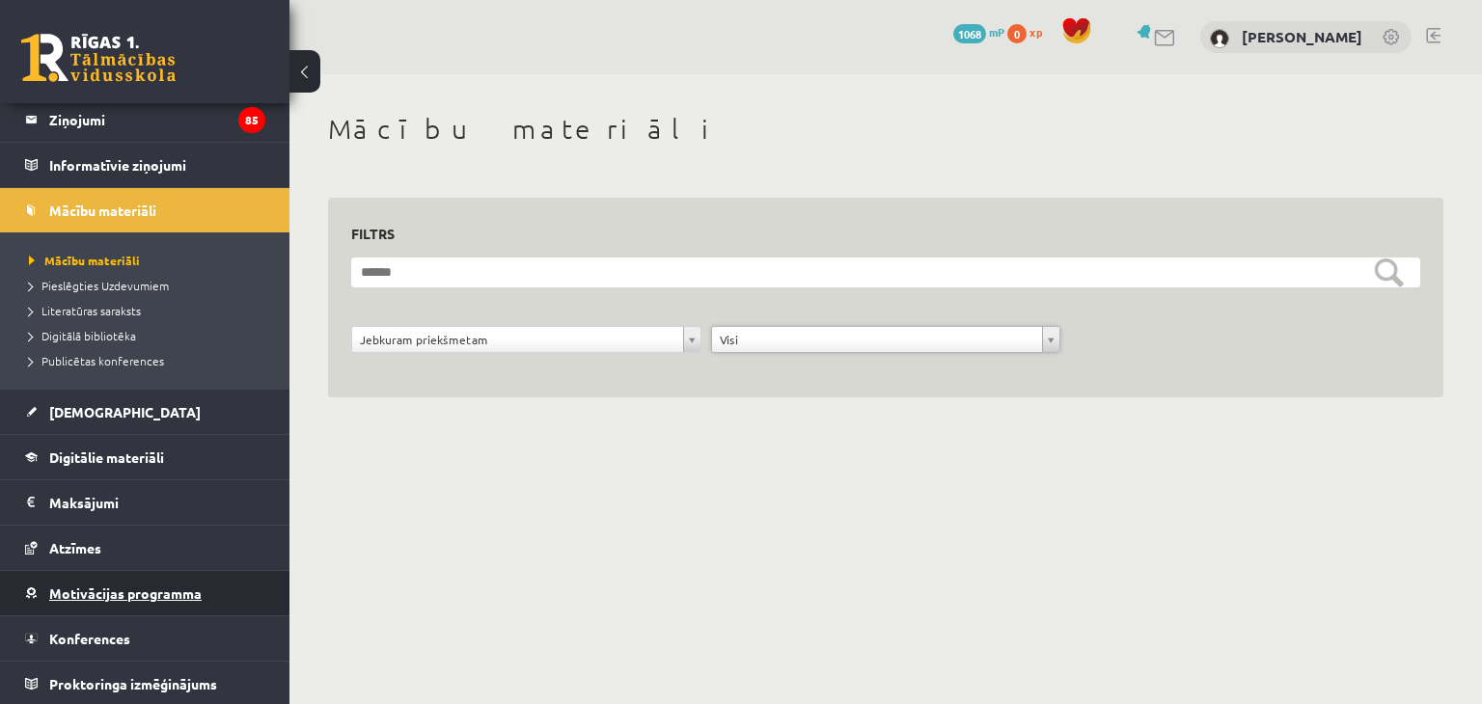
click at [180, 598] on span "Motivācijas programma" at bounding box center [125, 593] width 152 height 17
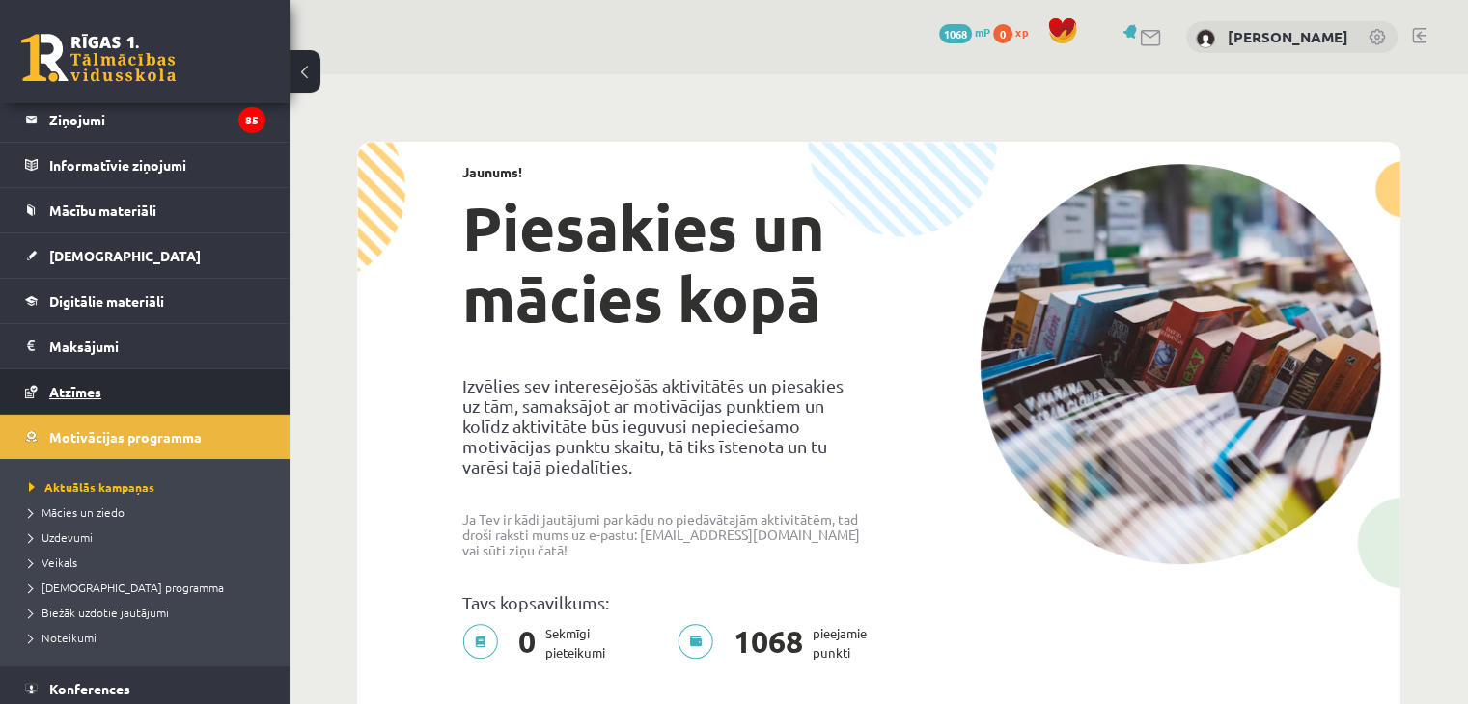
click at [139, 383] on link "Atzīmes" at bounding box center [145, 392] width 240 height 44
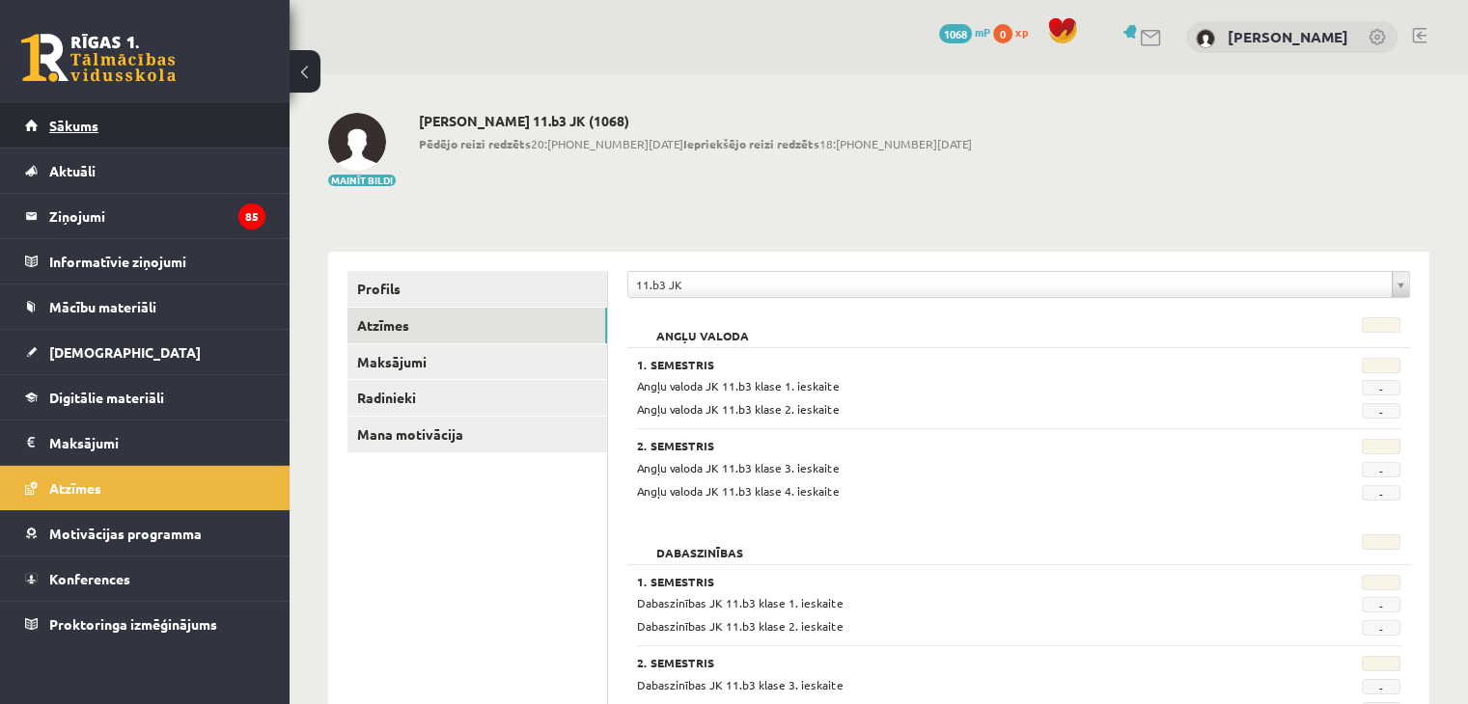
click at [69, 124] on span "Sākums" at bounding box center [73, 125] width 49 height 17
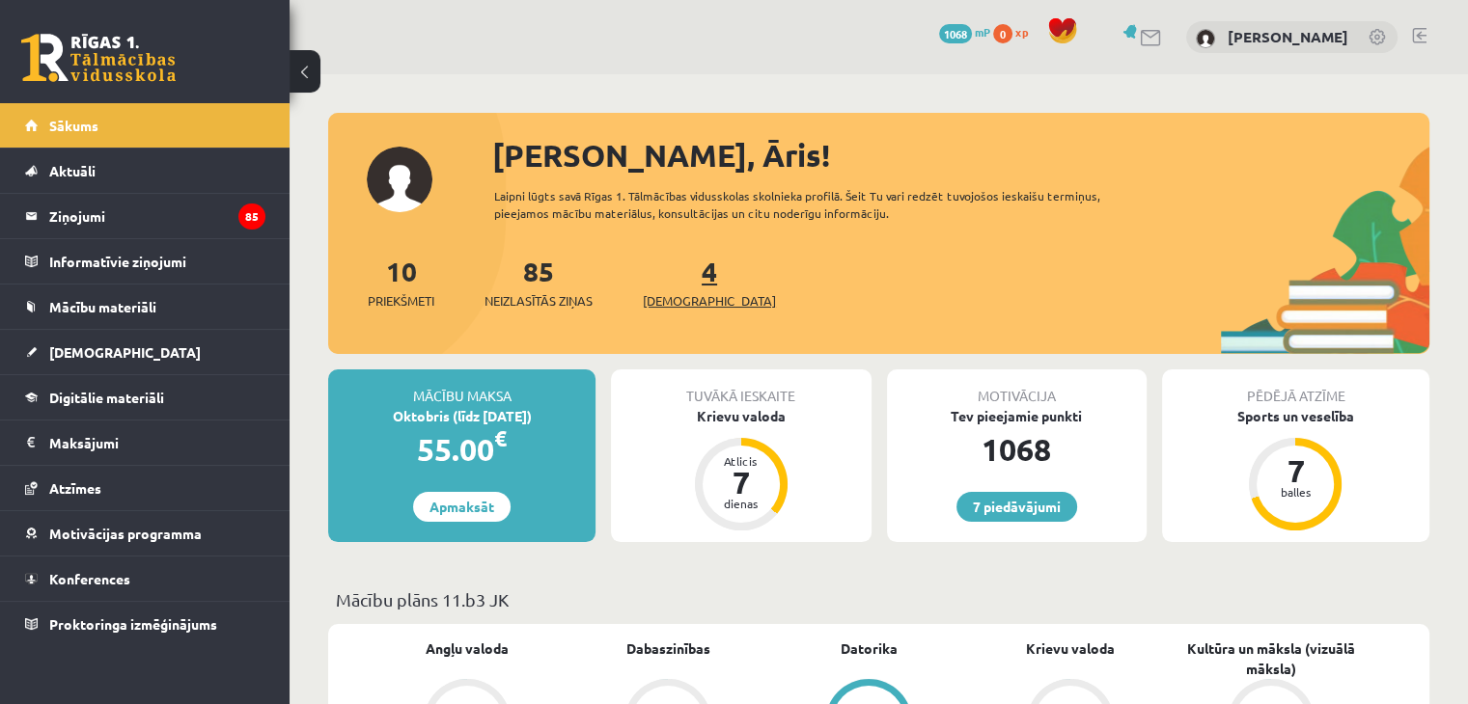
click at [676, 295] on span "[DEMOGRAPHIC_DATA]" at bounding box center [709, 300] width 133 height 19
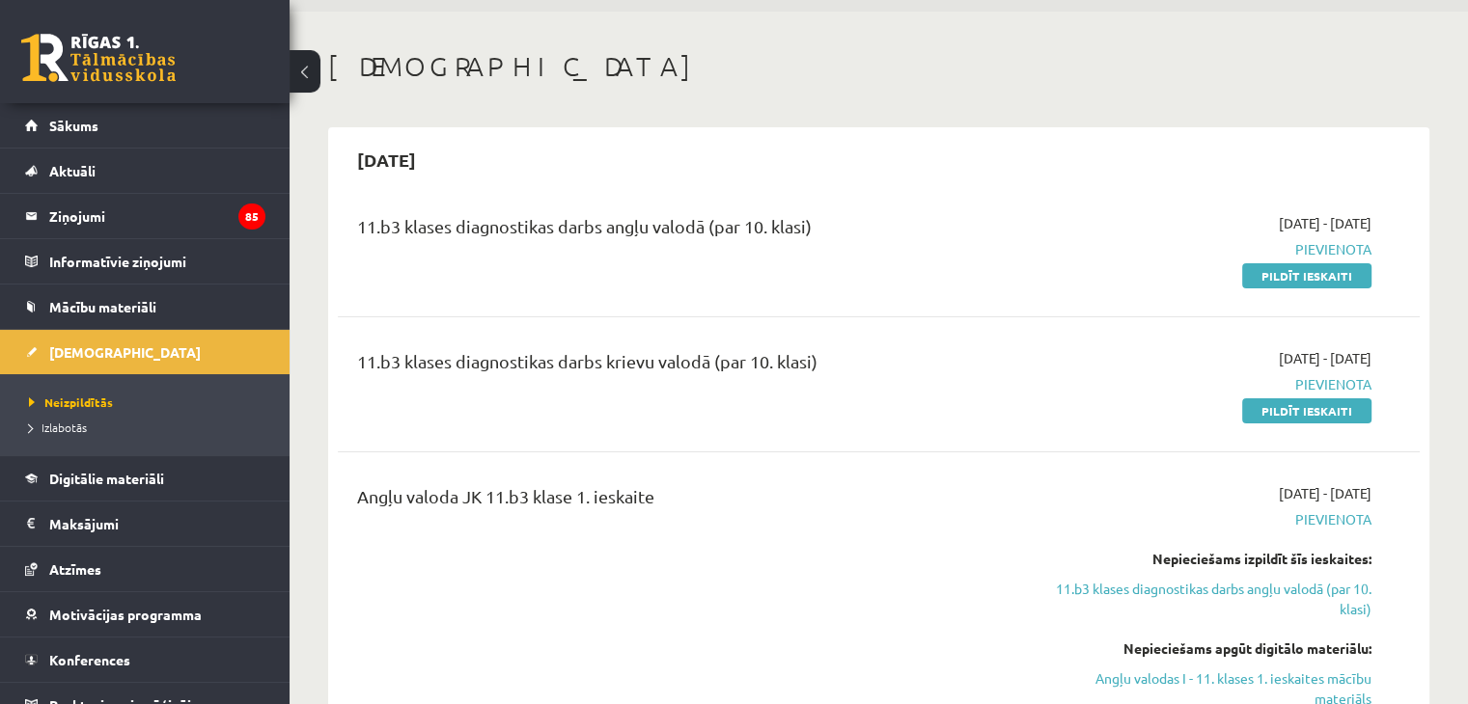
scroll to position [96, 0]
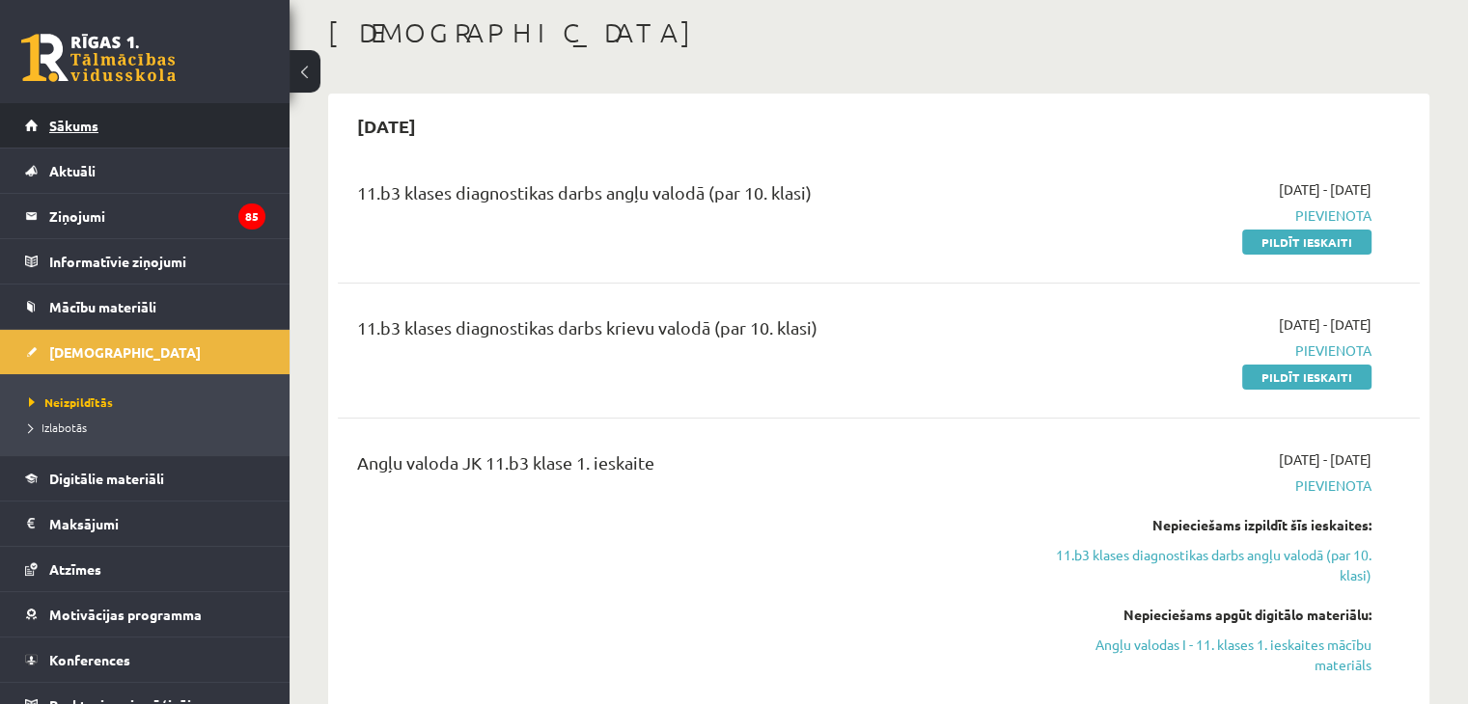
click at [190, 128] on link "Sākums" at bounding box center [145, 125] width 240 height 44
